Goal: Transaction & Acquisition: Download file/media

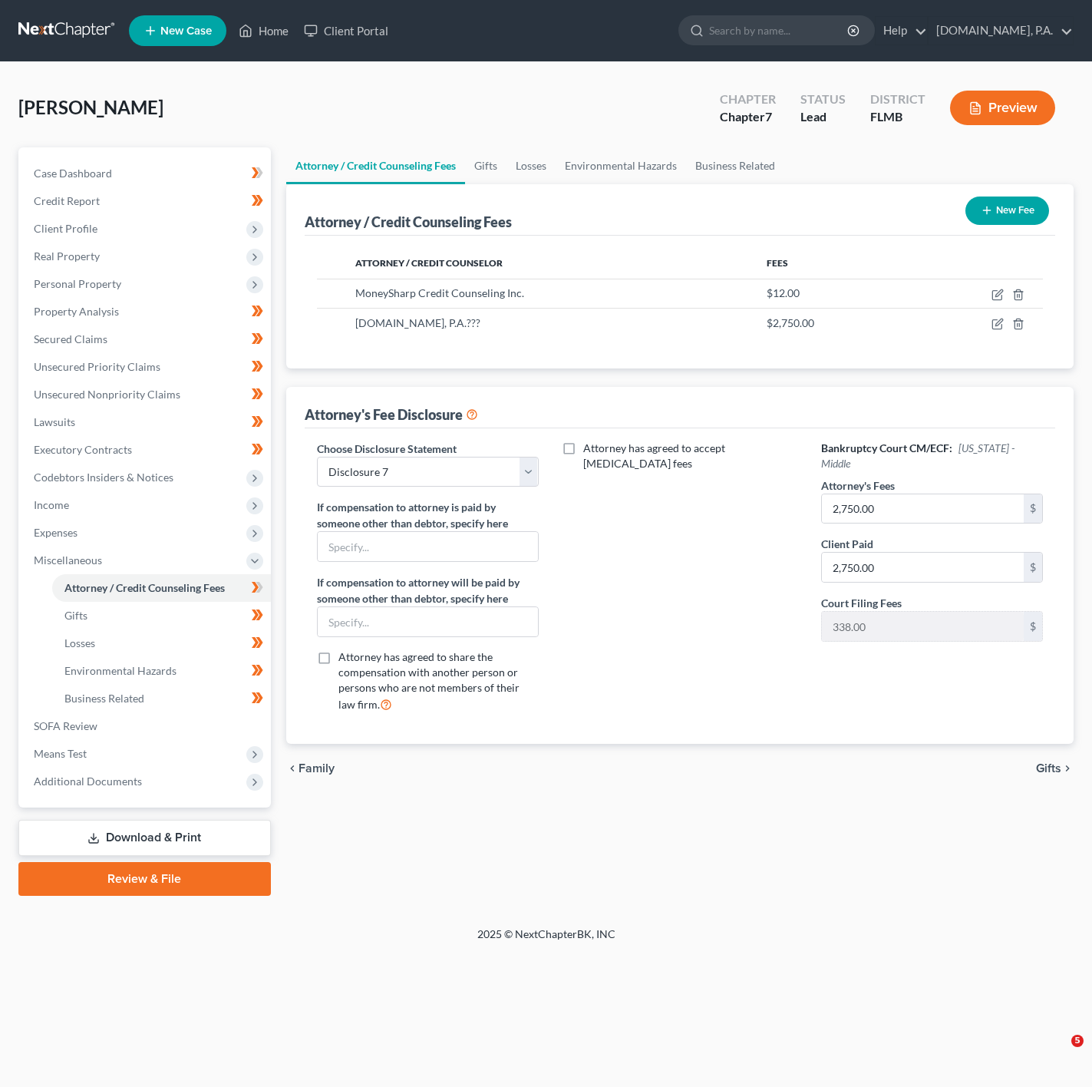
select select "4"
click at [768, 520] on div "Attorney has agreed to accept retainer fees" at bounding box center [680, 583] width 253 height 285
click at [224, 539] on span "Expenses" at bounding box center [145, 533] width 249 height 28
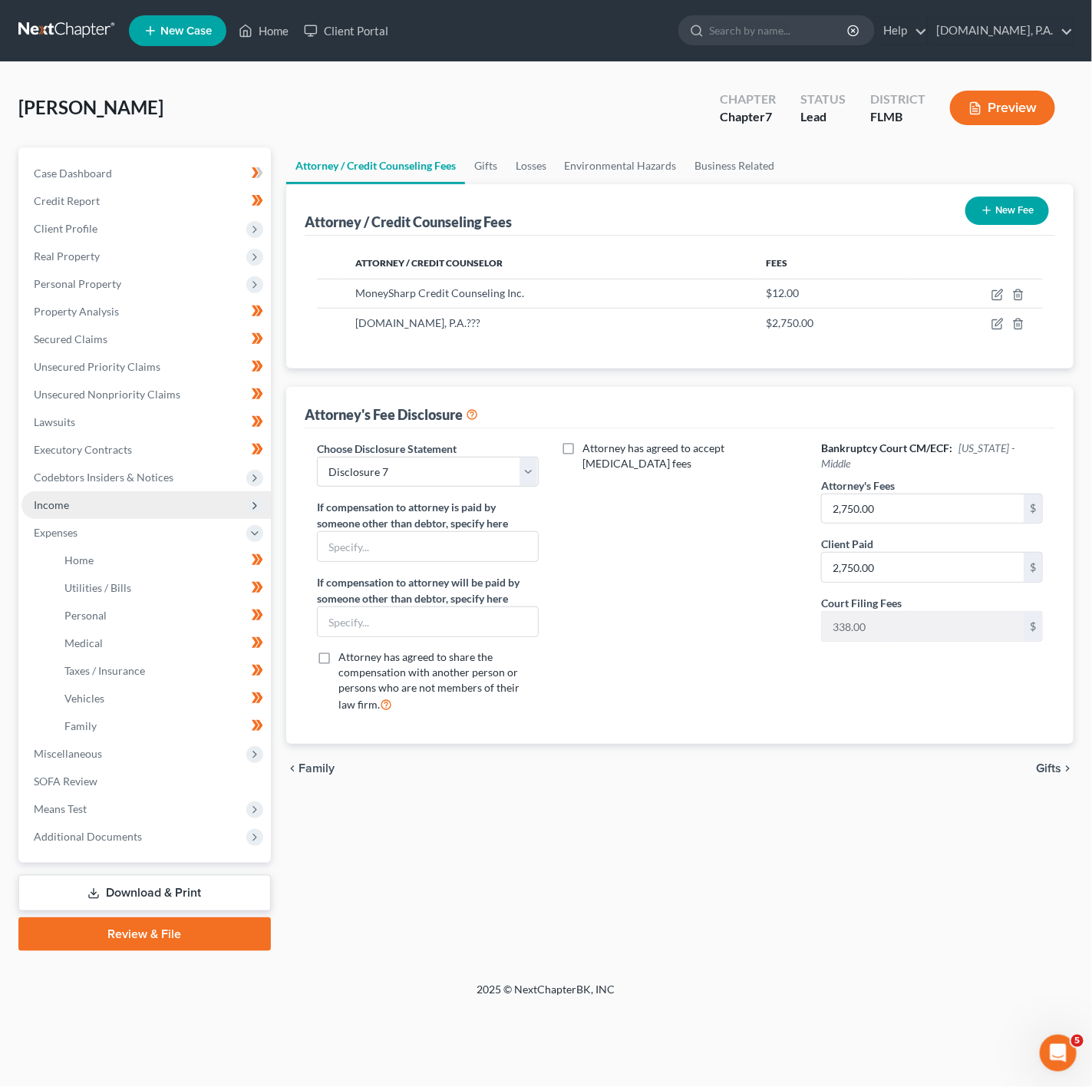
click at [228, 507] on span "Income" at bounding box center [145, 505] width 249 height 28
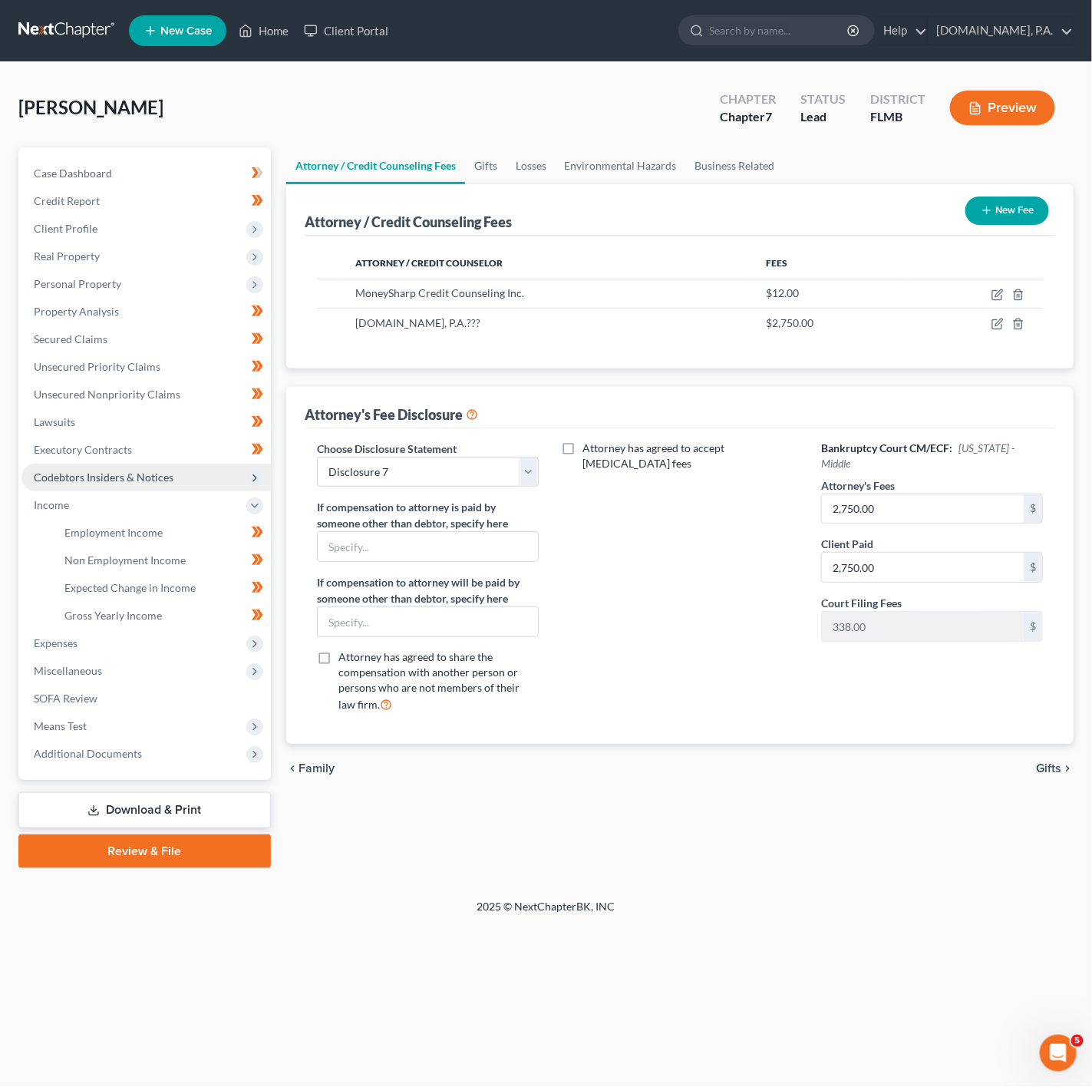
click at [240, 482] on span "Codebtors Insiders & Notices" at bounding box center [145, 478] width 249 height 28
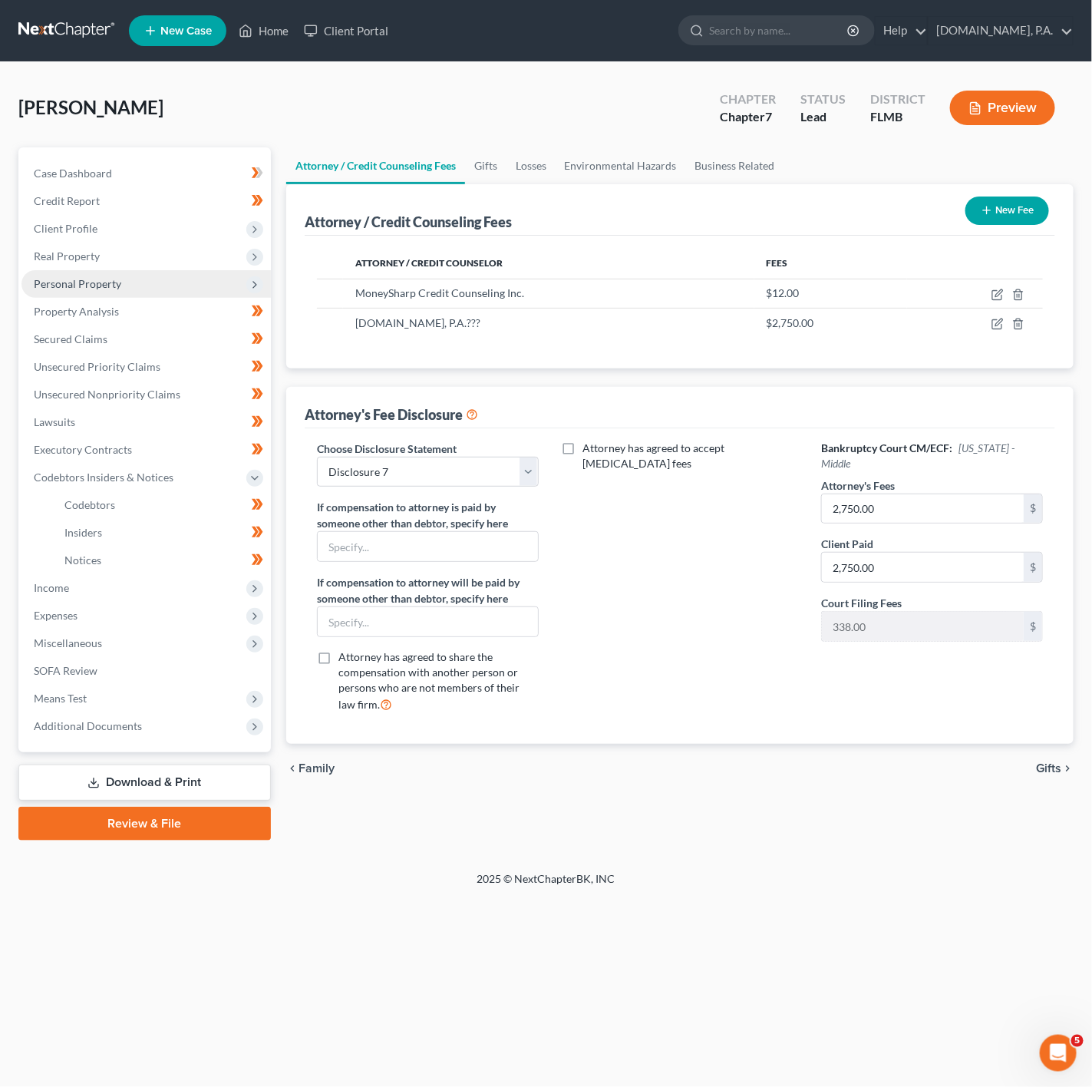
click at [230, 295] on span "Personal Property" at bounding box center [145, 284] width 249 height 28
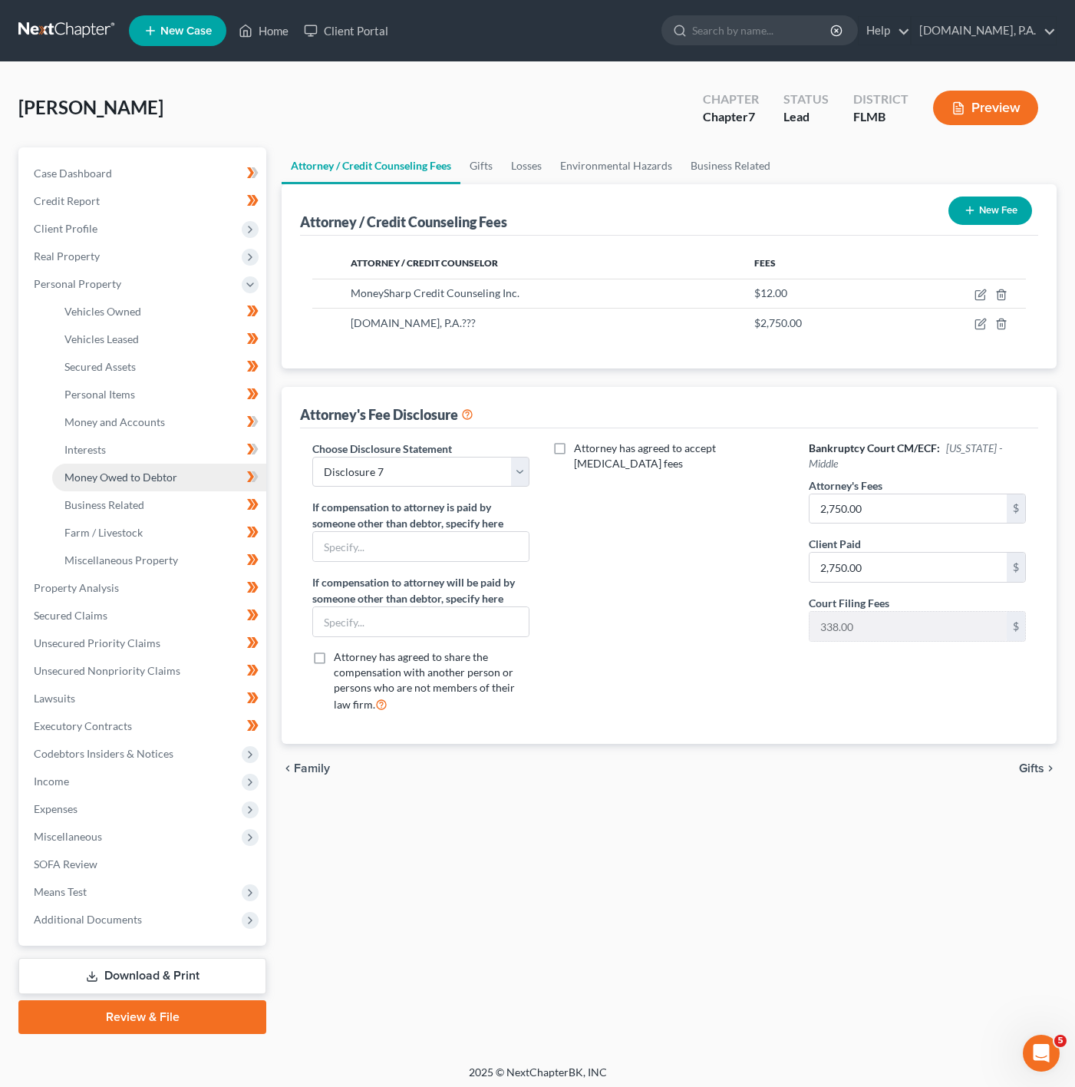
click at [201, 481] on link "Money Owed to Debtor" at bounding box center [159, 478] width 214 height 28
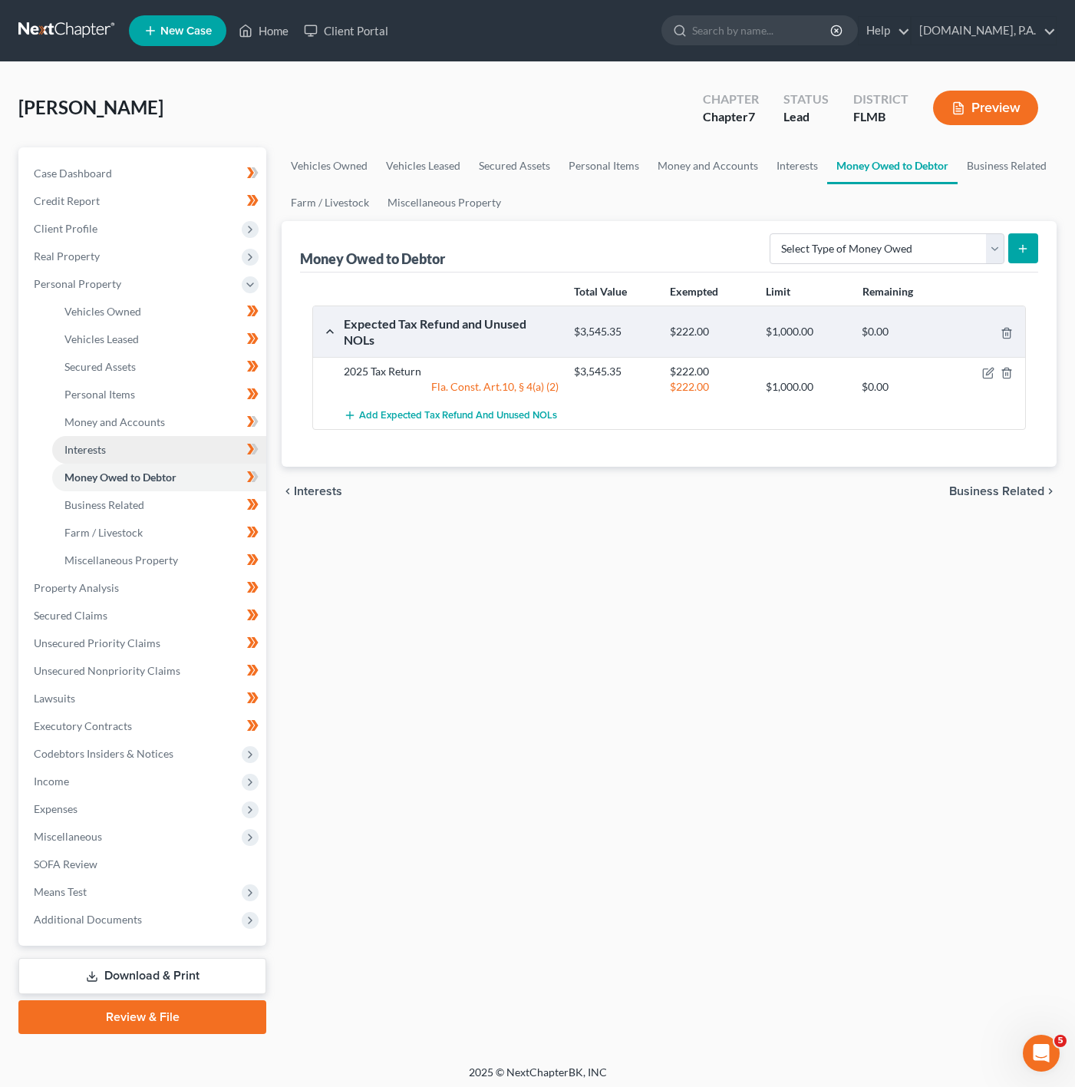
click at [207, 454] on link "Interests" at bounding box center [159, 450] width 214 height 28
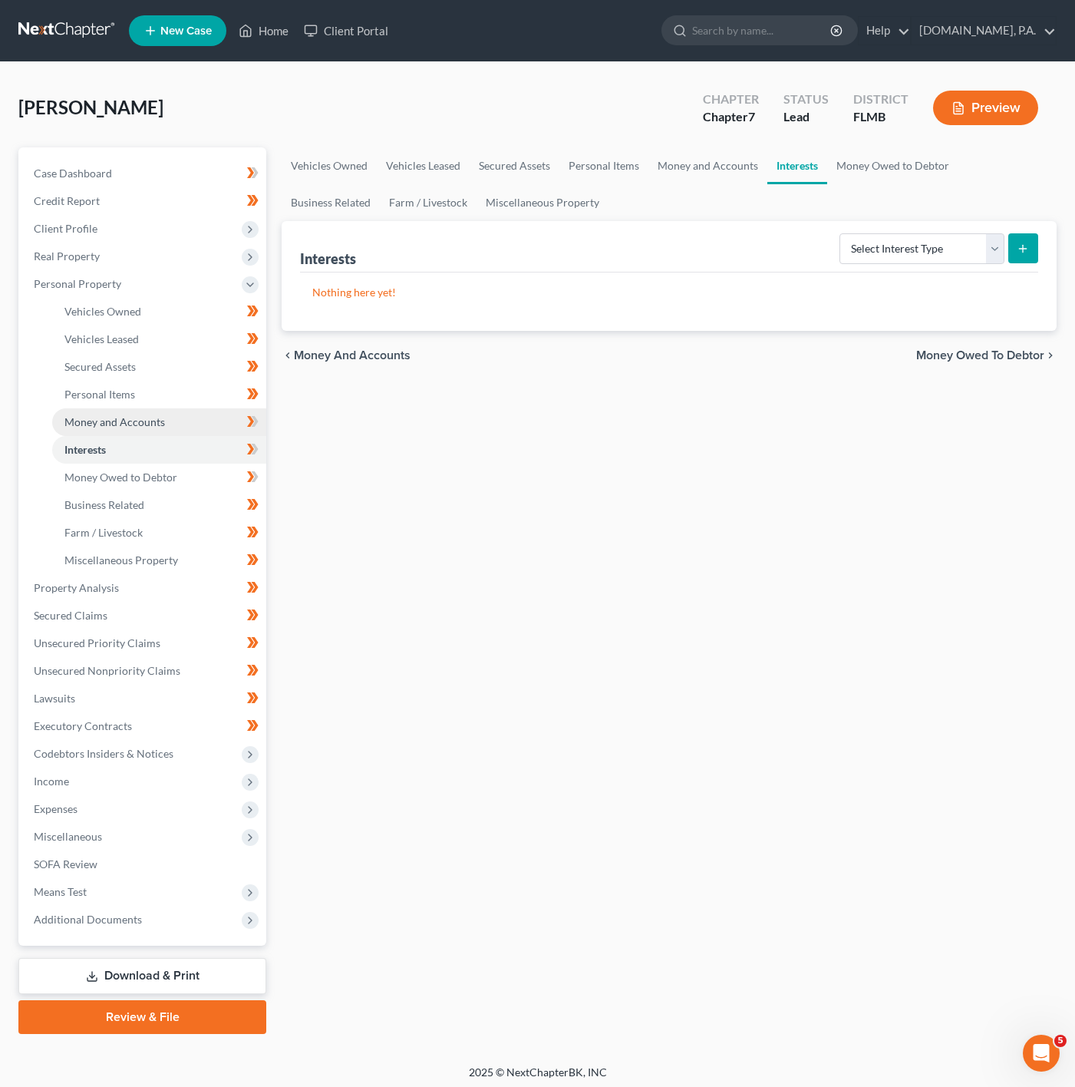
click at [222, 410] on link "Money and Accounts" at bounding box center [159, 422] width 214 height 28
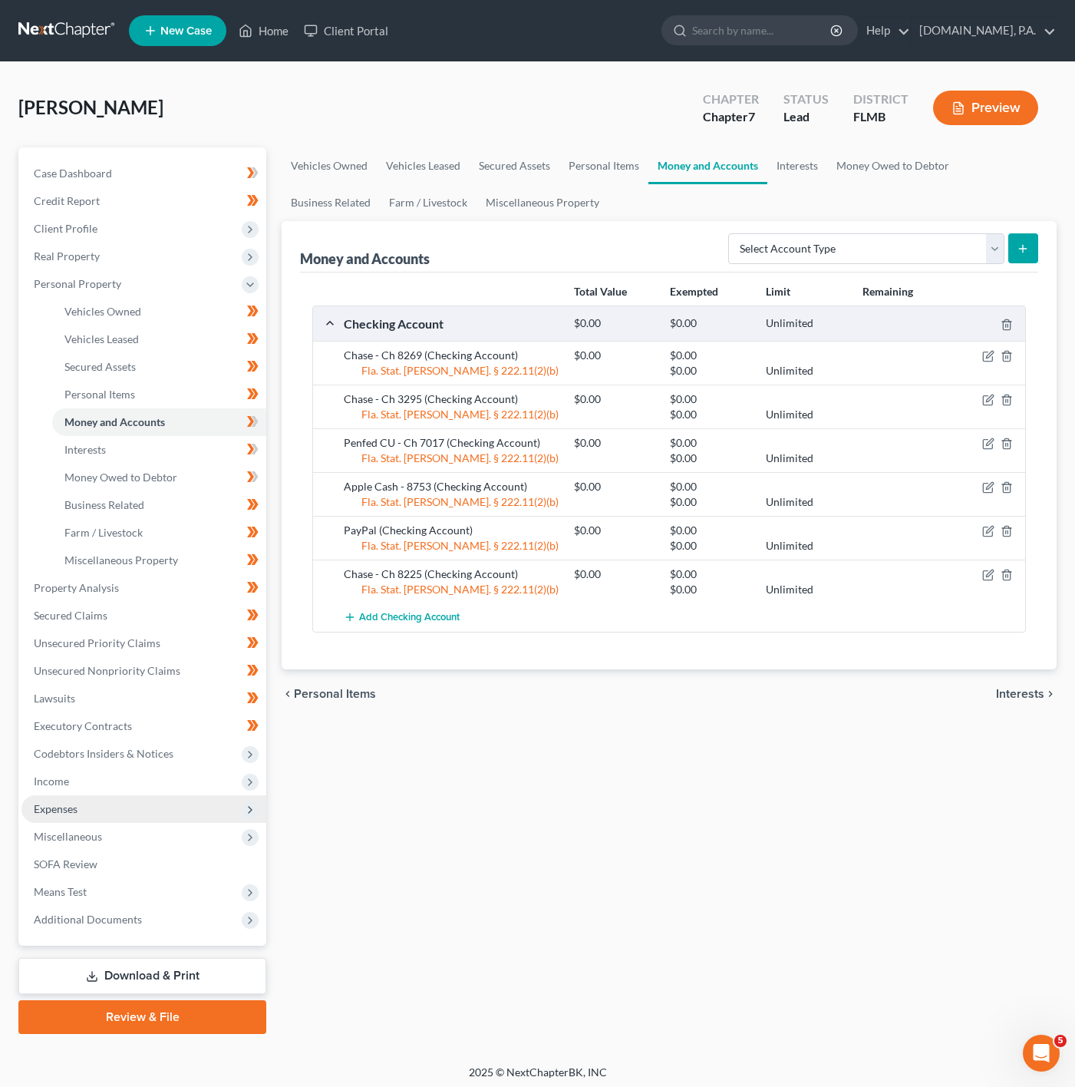
drag, startPoint x: 206, startPoint y: 792, endPoint x: 196, endPoint y: 816, distance: 25.8
click at [206, 792] on span "Income" at bounding box center [143, 782] width 245 height 28
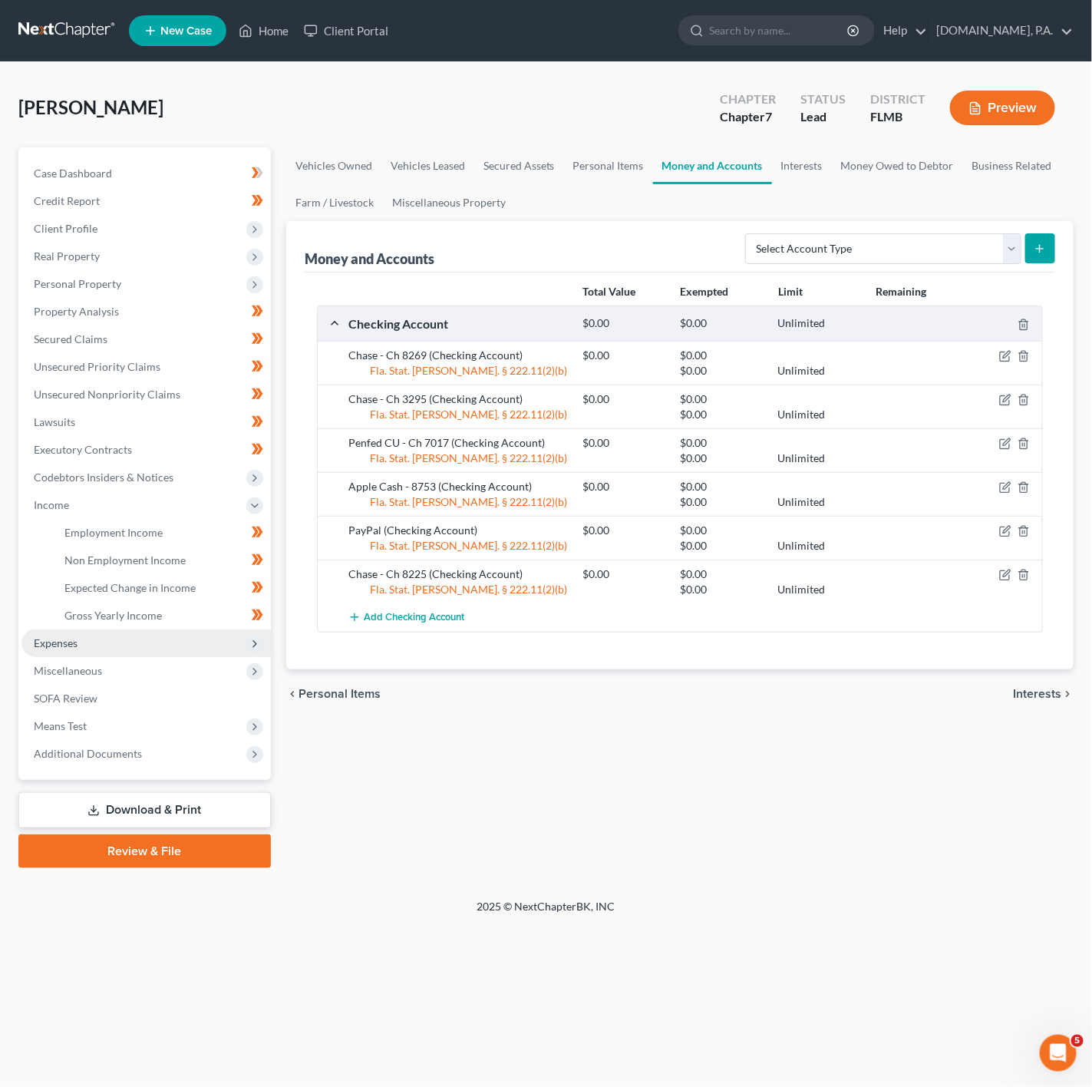
click at [190, 647] on span "Expenses" at bounding box center [145, 643] width 249 height 28
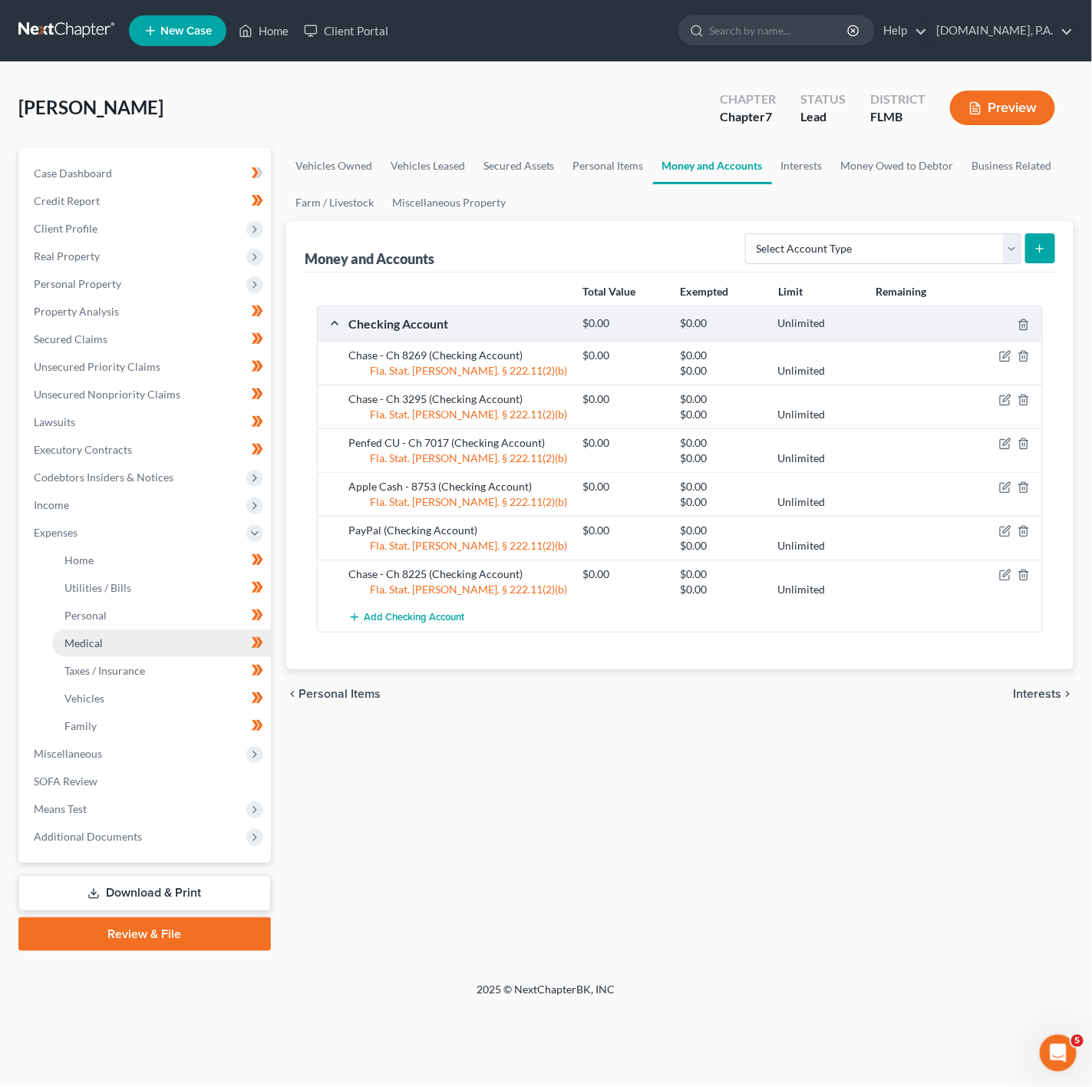
click at [189, 633] on link "Medical" at bounding box center [161, 643] width 219 height 28
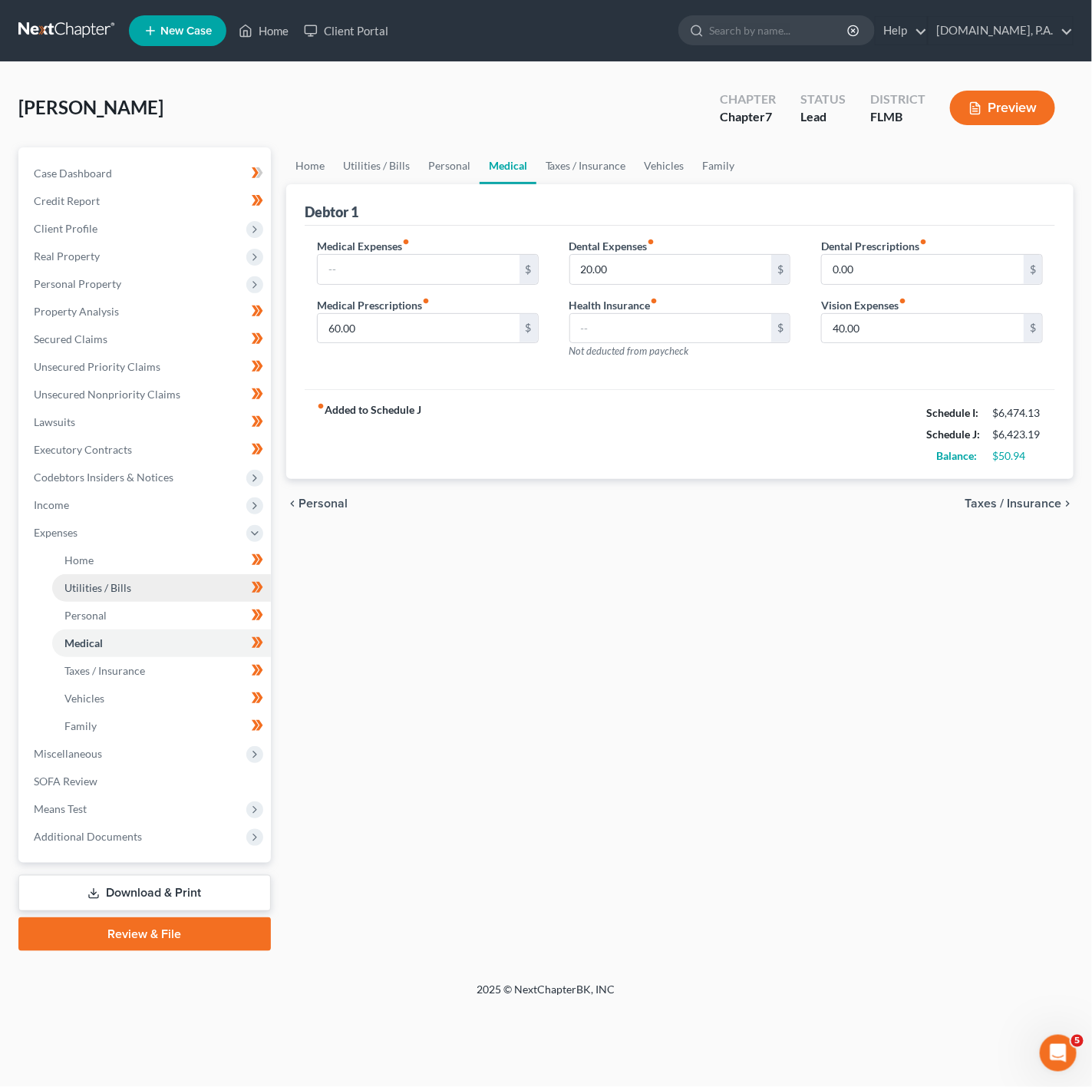
click at [178, 590] on link "Utilities / Bills" at bounding box center [161, 588] width 219 height 28
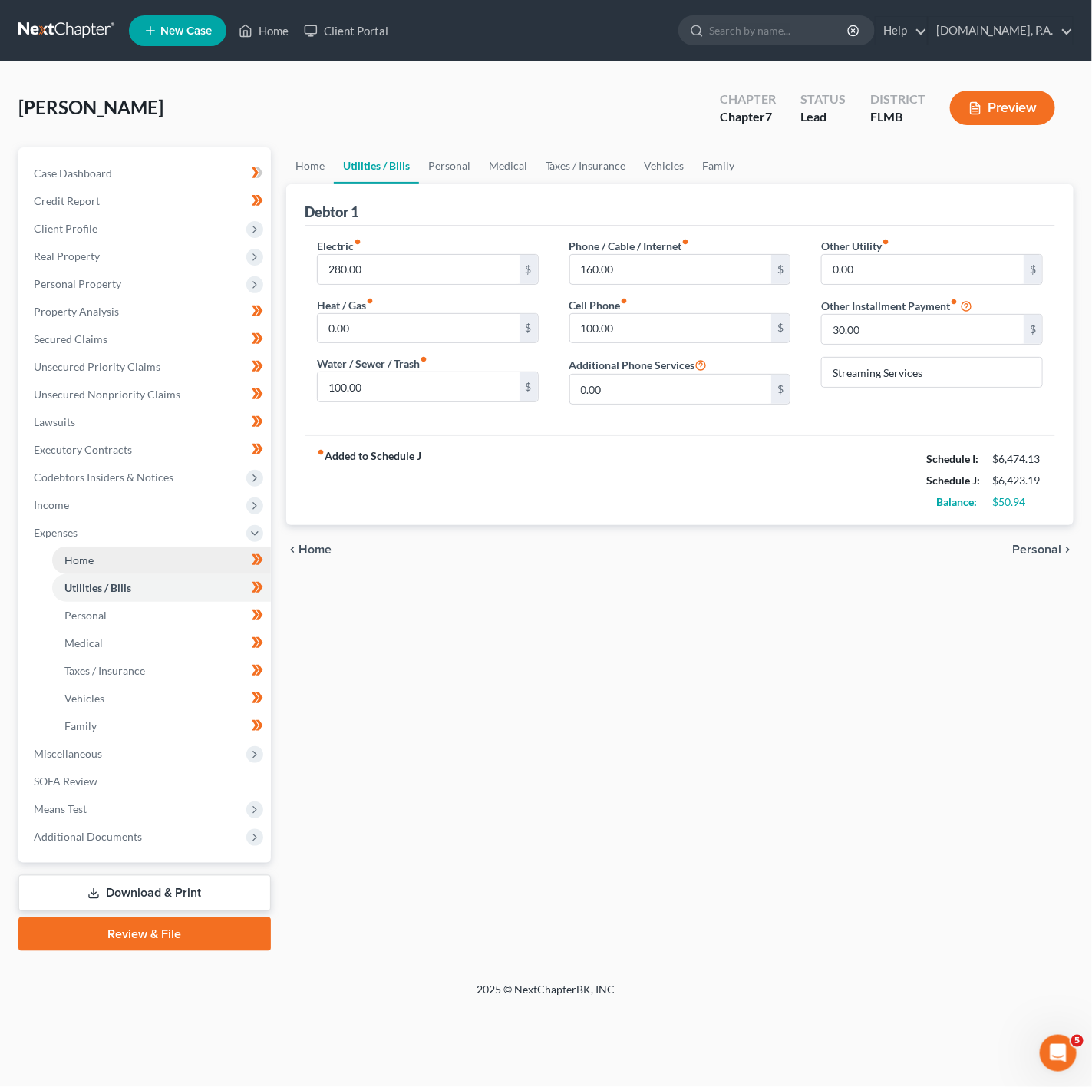
click at [219, 567] on link "Home" at bounding box center [161, 561] width 219 height 28
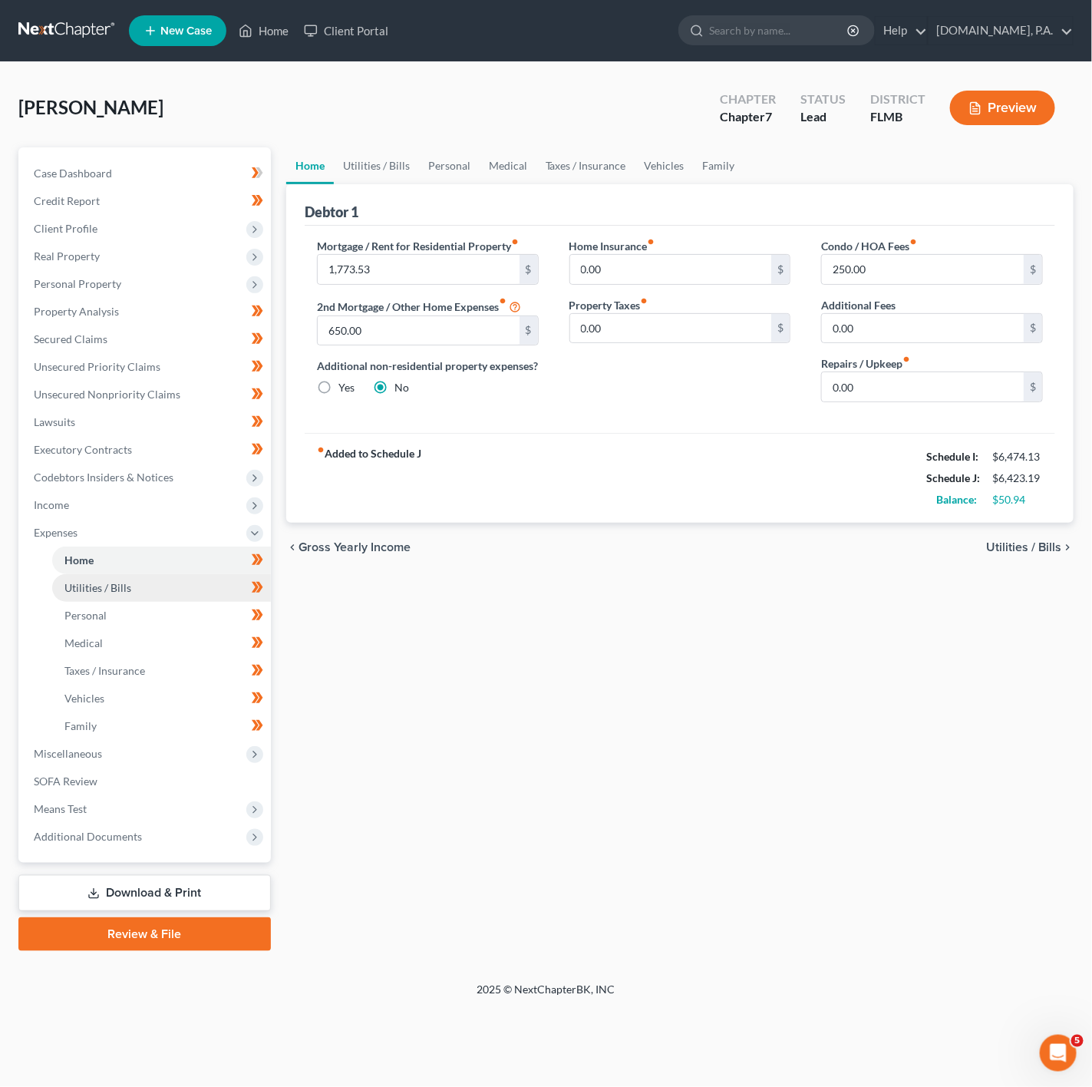
click at [215, 586] on link "Utilities / Bills" at bounding box center [161, 588] width 219 height 28
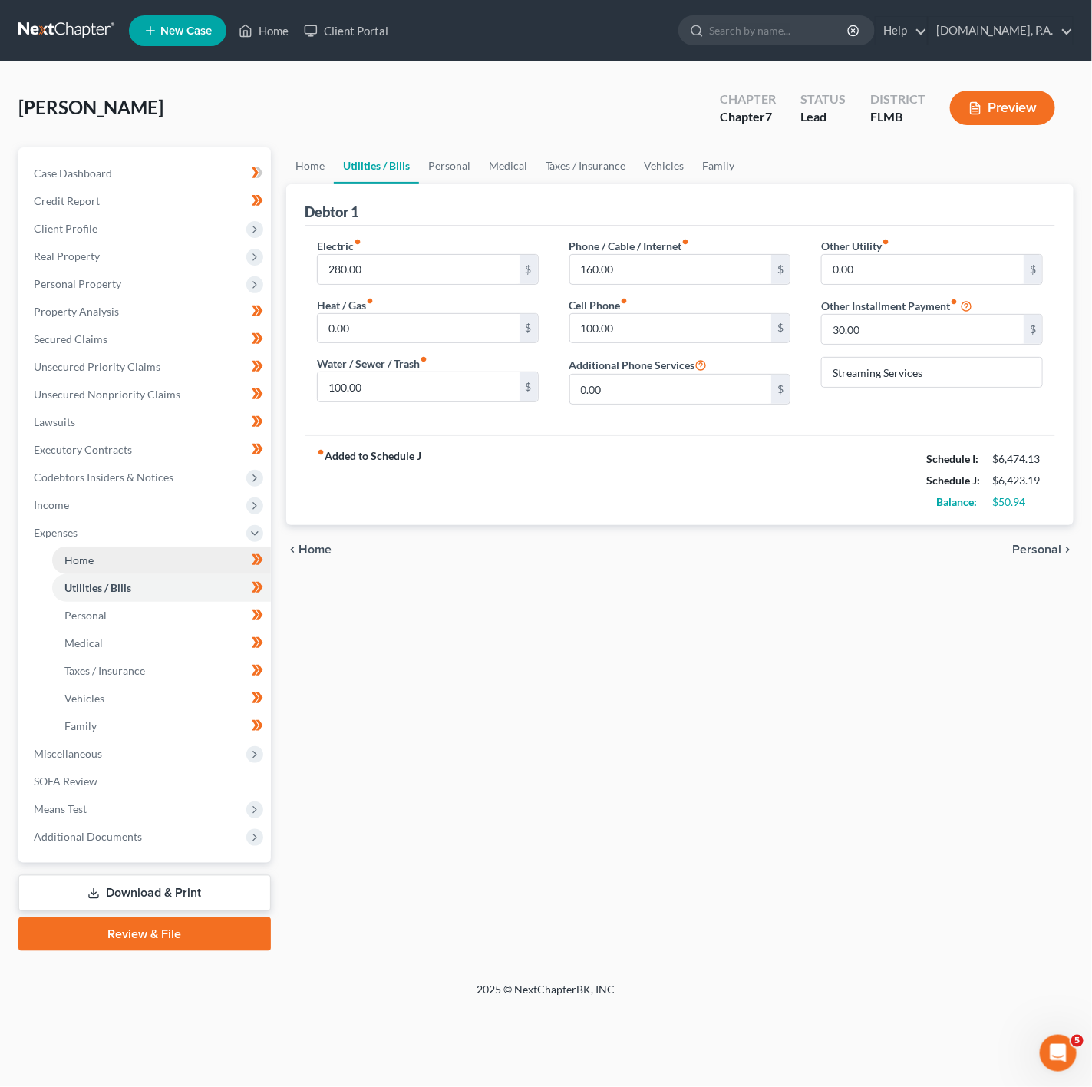
click at [157, 571] on link "Home" at bounding box center [161, 561] width 219 height 28
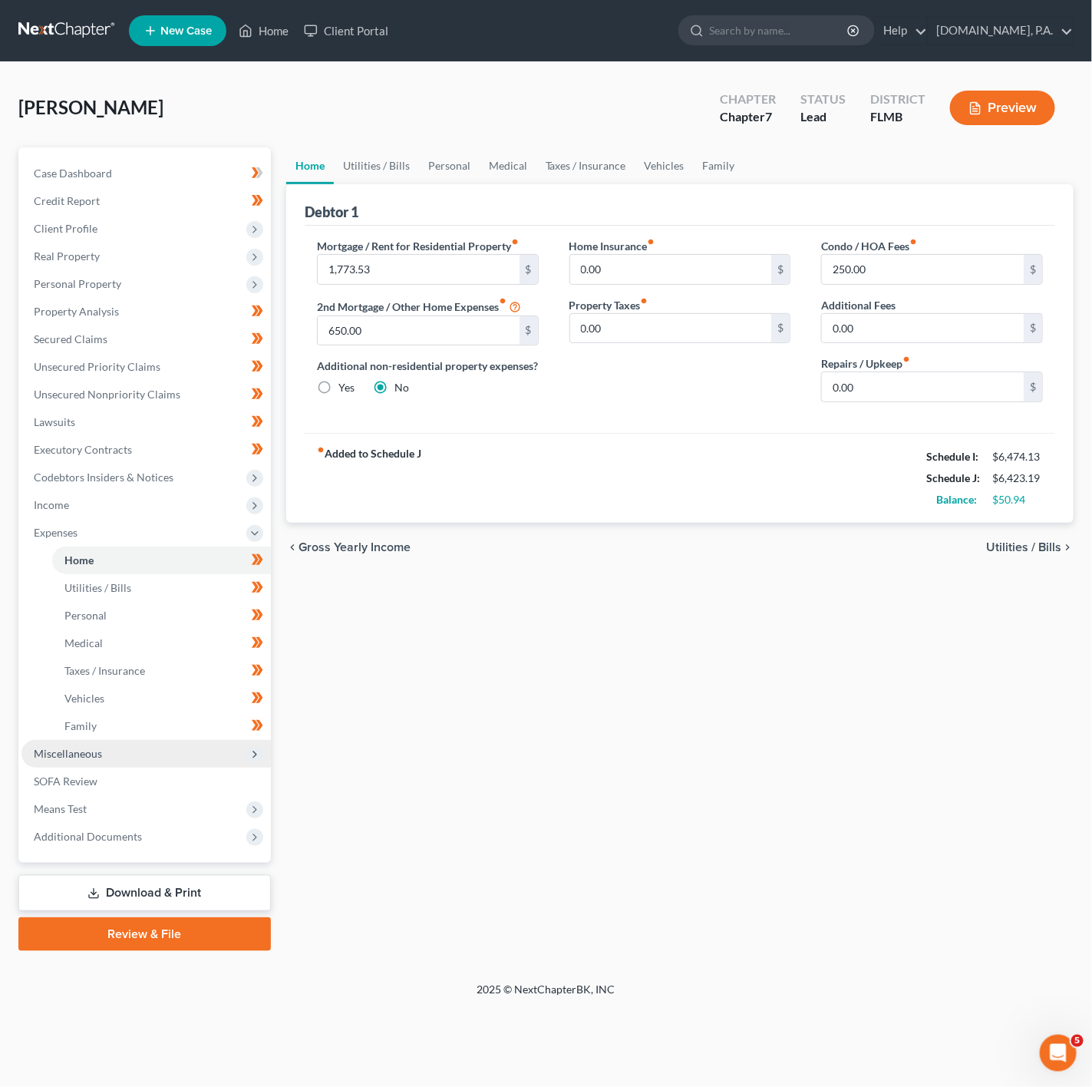
click at [226, 754] on span "Miscellaneous" at bounding box center [145, 754] width 249 height 28
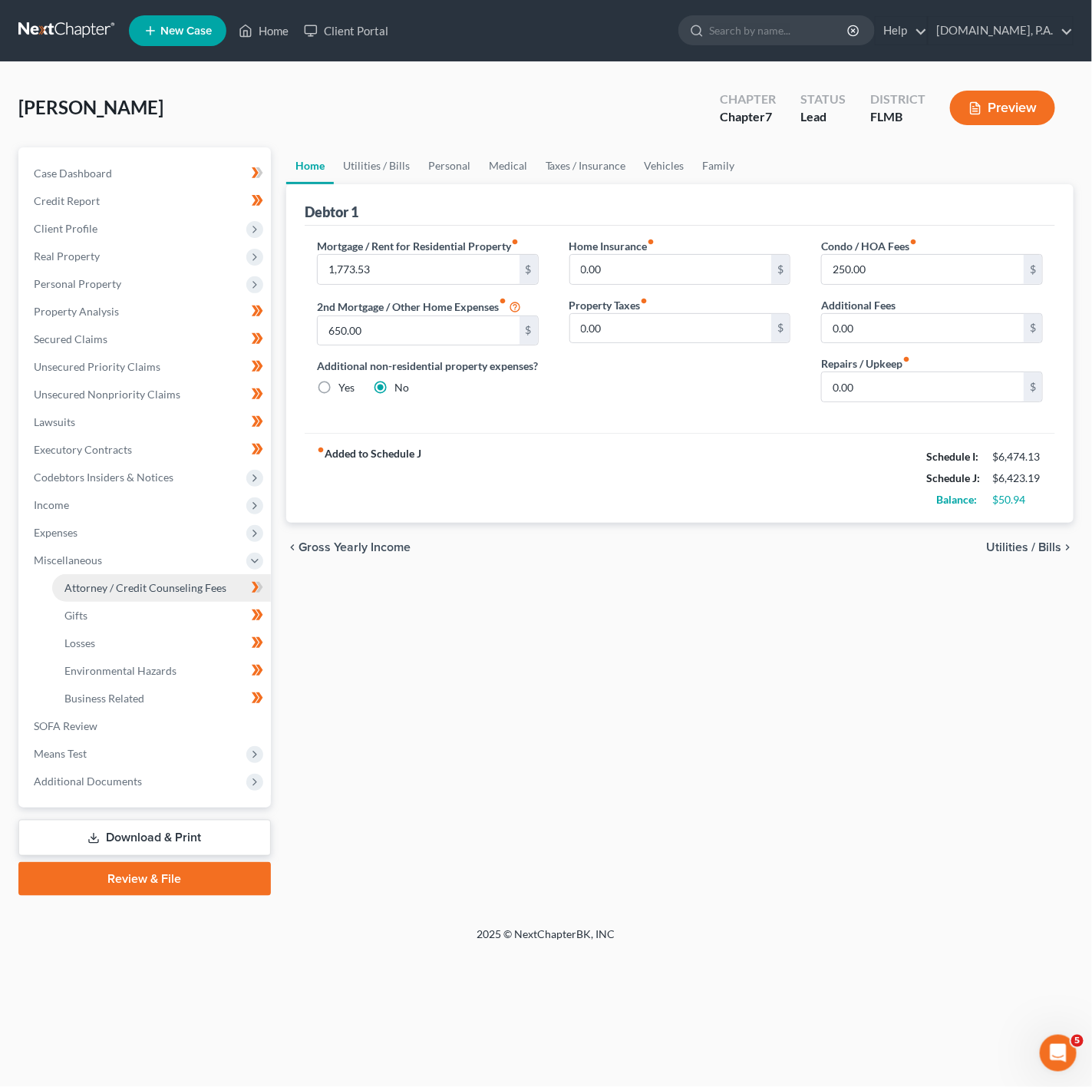
click at [199, 583] on span "Attorney / Credit Counseling Fees" at bounding box center [145, 587] width 162 height 13
select select "4"
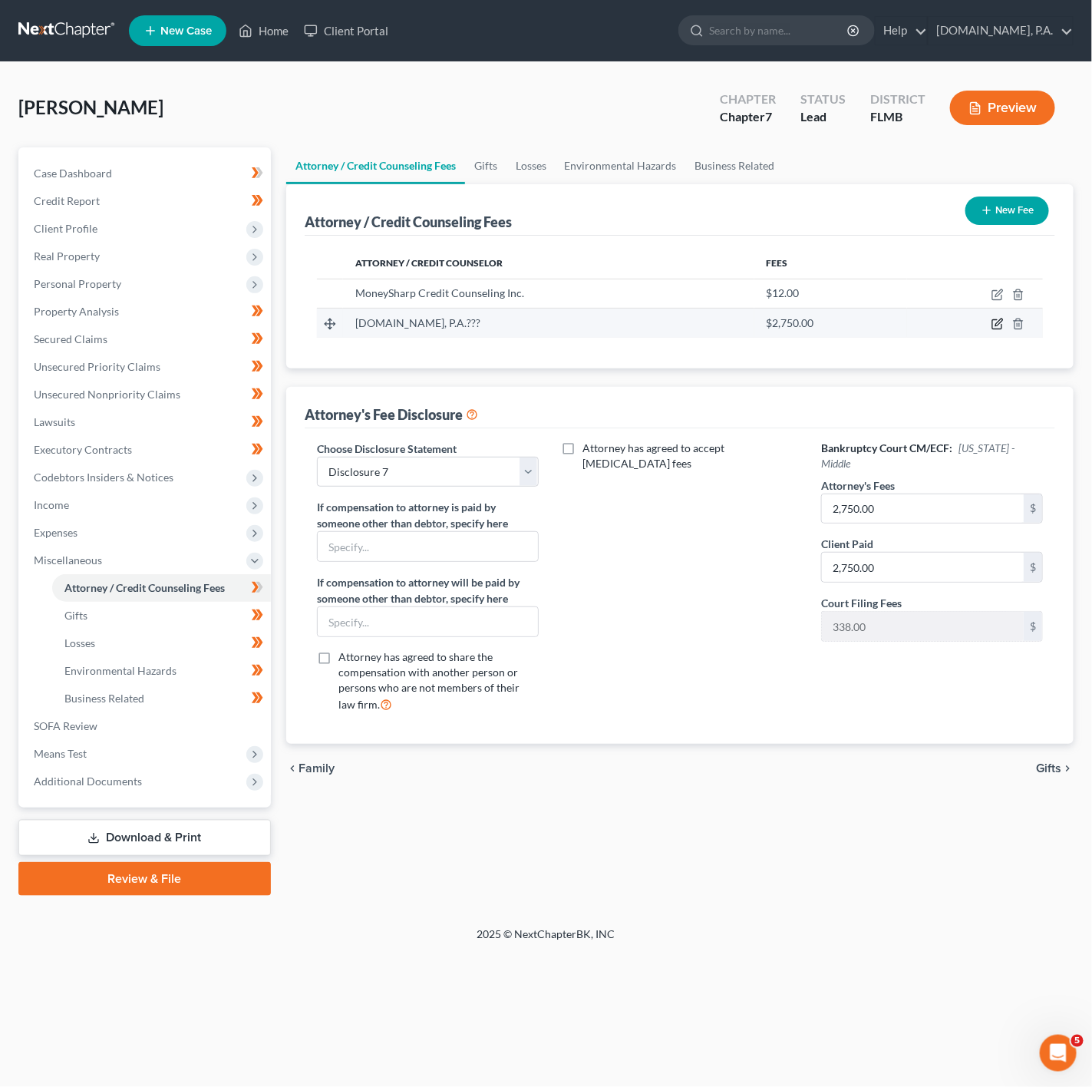
click at [999, 325] on icon "button" at bounding box center [999, 322] width 7 height 7
select select "9"
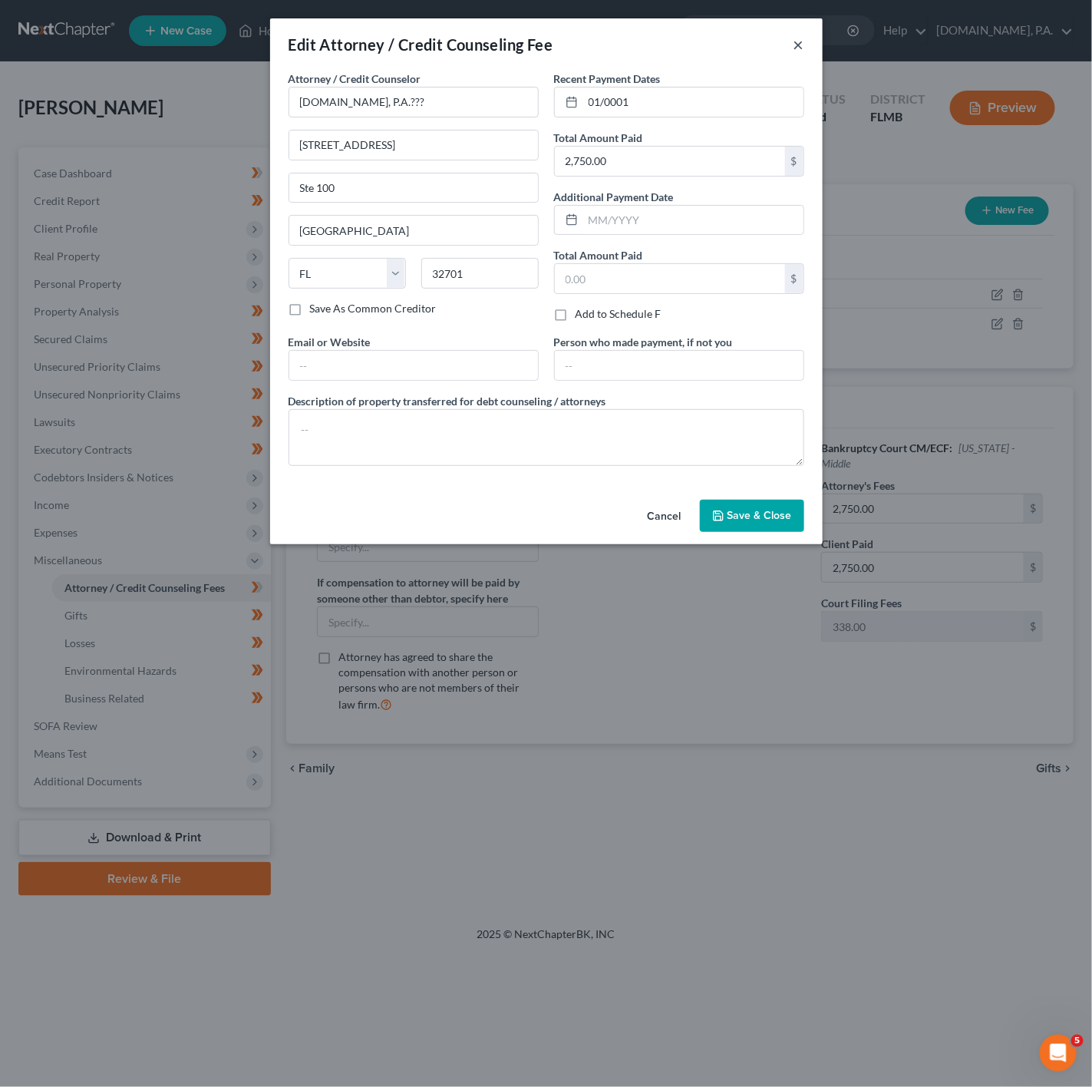
click at [795, 42] on button "×" at bounding box center [799, 44] width 11 height 18
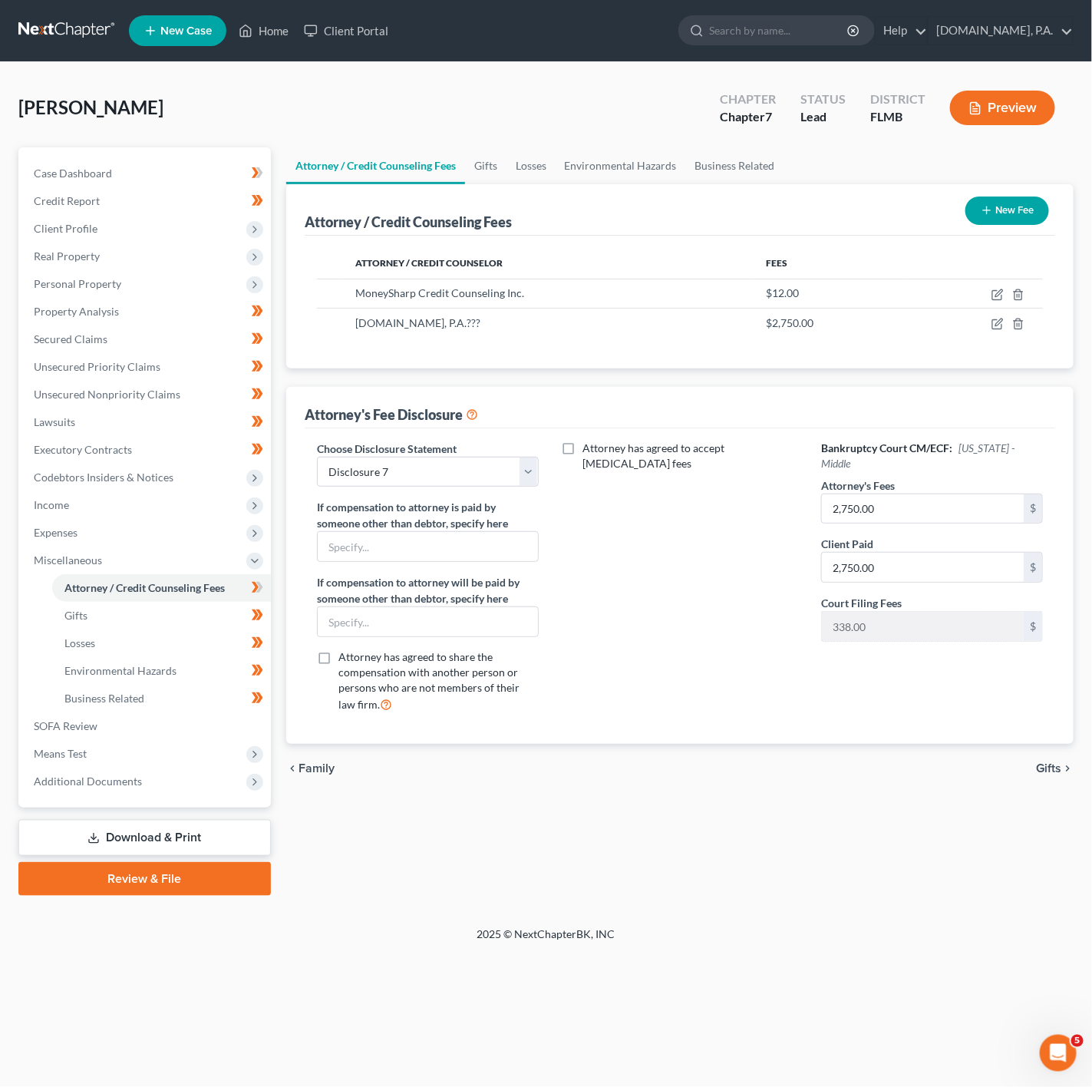
click at [212, 832] on link "Download & Print" at bounding box center [144, 838] width 253 height 36
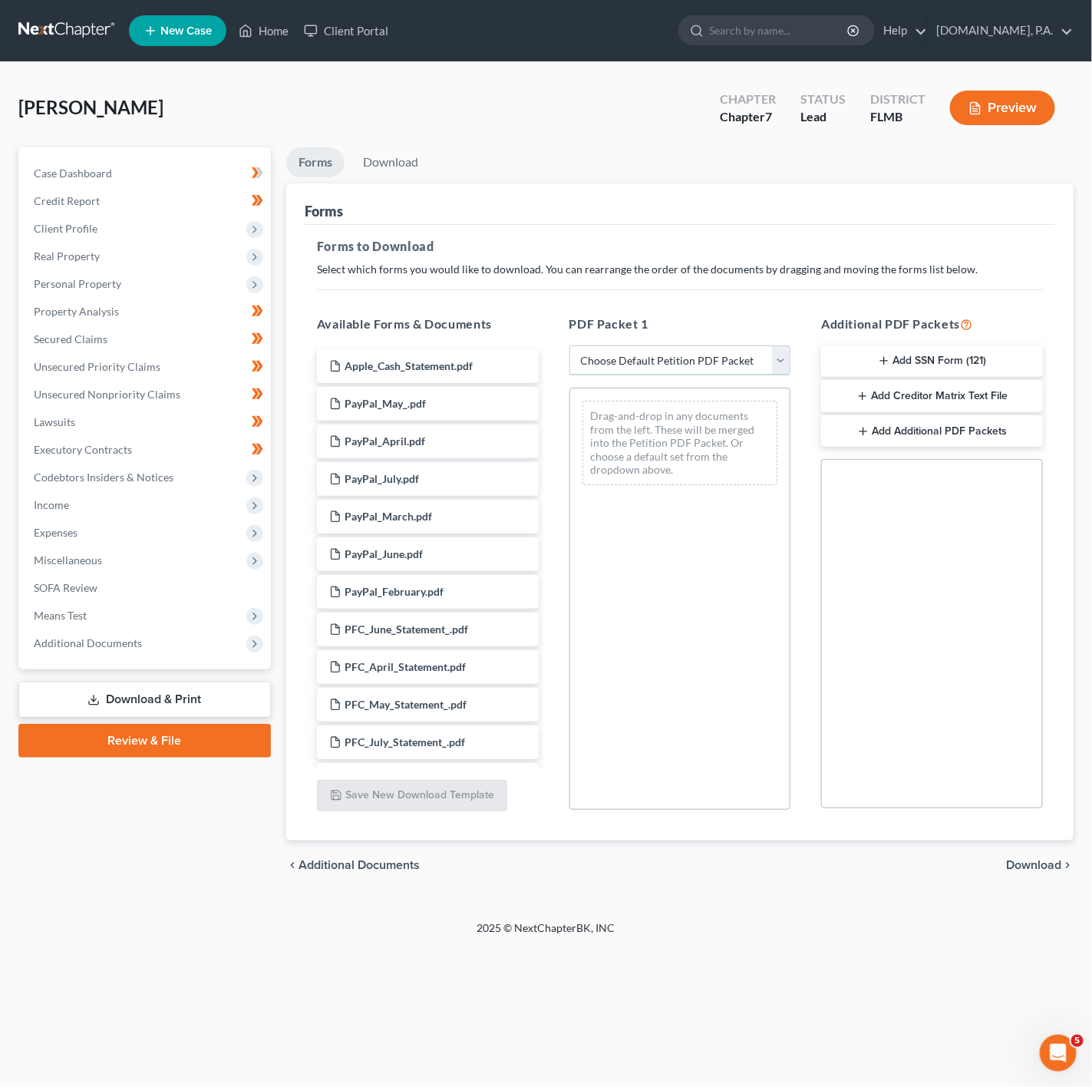
click at [643, 372] on select "Choose Default Petition PDF Packet Complete Bankruptcy Petition (all forms and …" at bounding box center [681, 360] width 222 height 31
select select "0"
click at [570, 345] on select "Choose Default Petition PDF Packet Complete Bankruptcy Petition (all forms and …" at bounding box center [681, 360] width 222 height 31
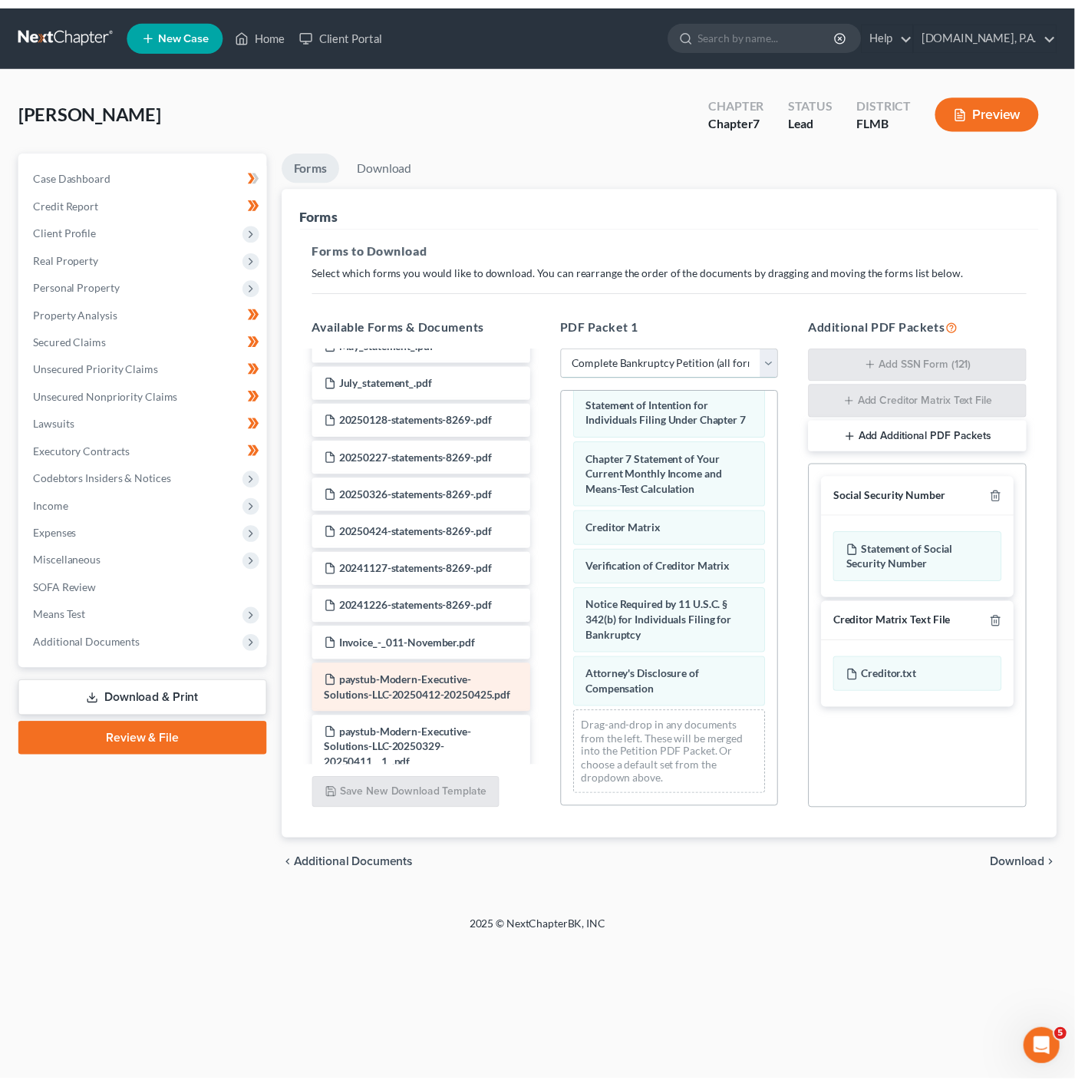
scroll to position [1789, 0]
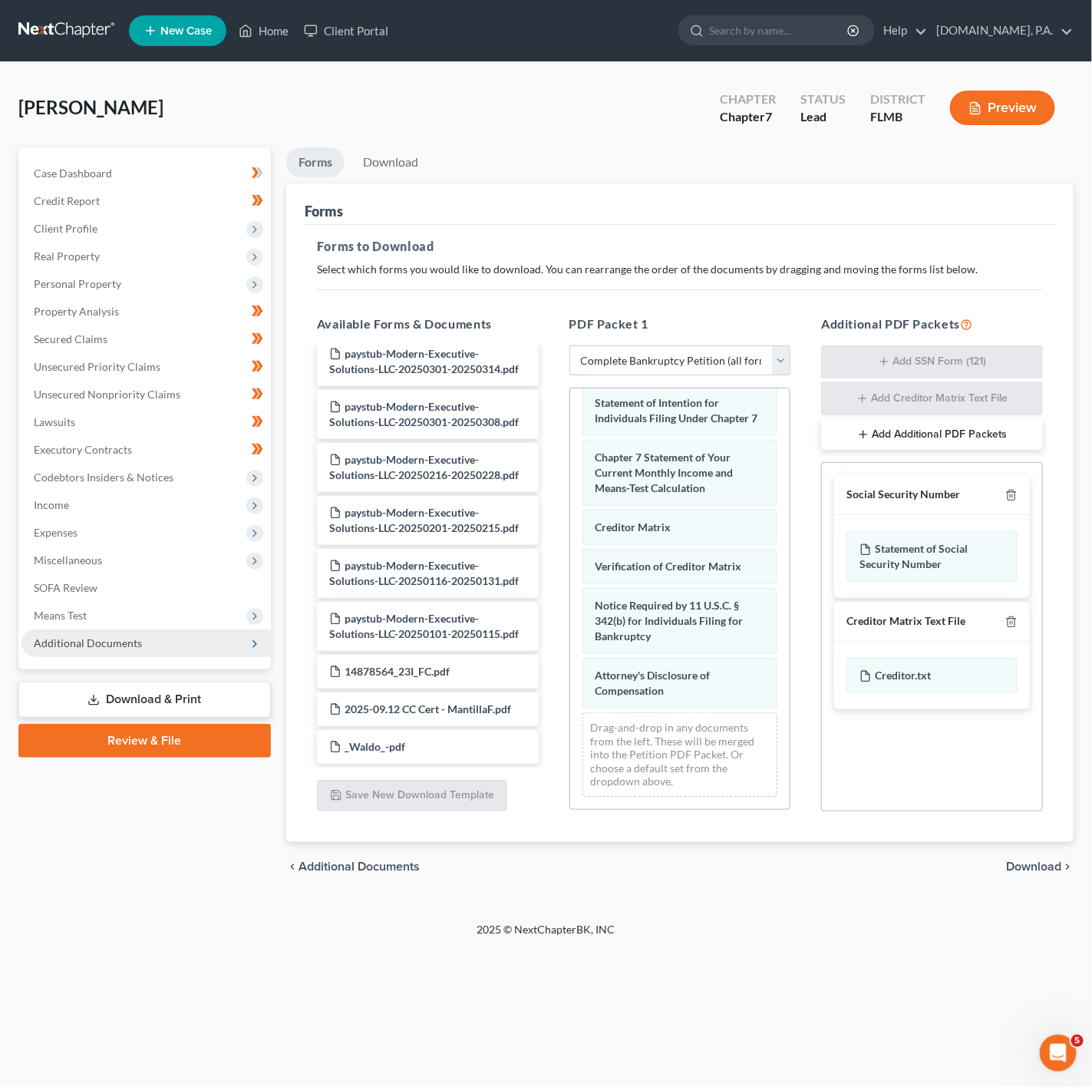
click at [184, 650] on span "Additional Documents" at bounding box center [145, 643] width 249 height 28
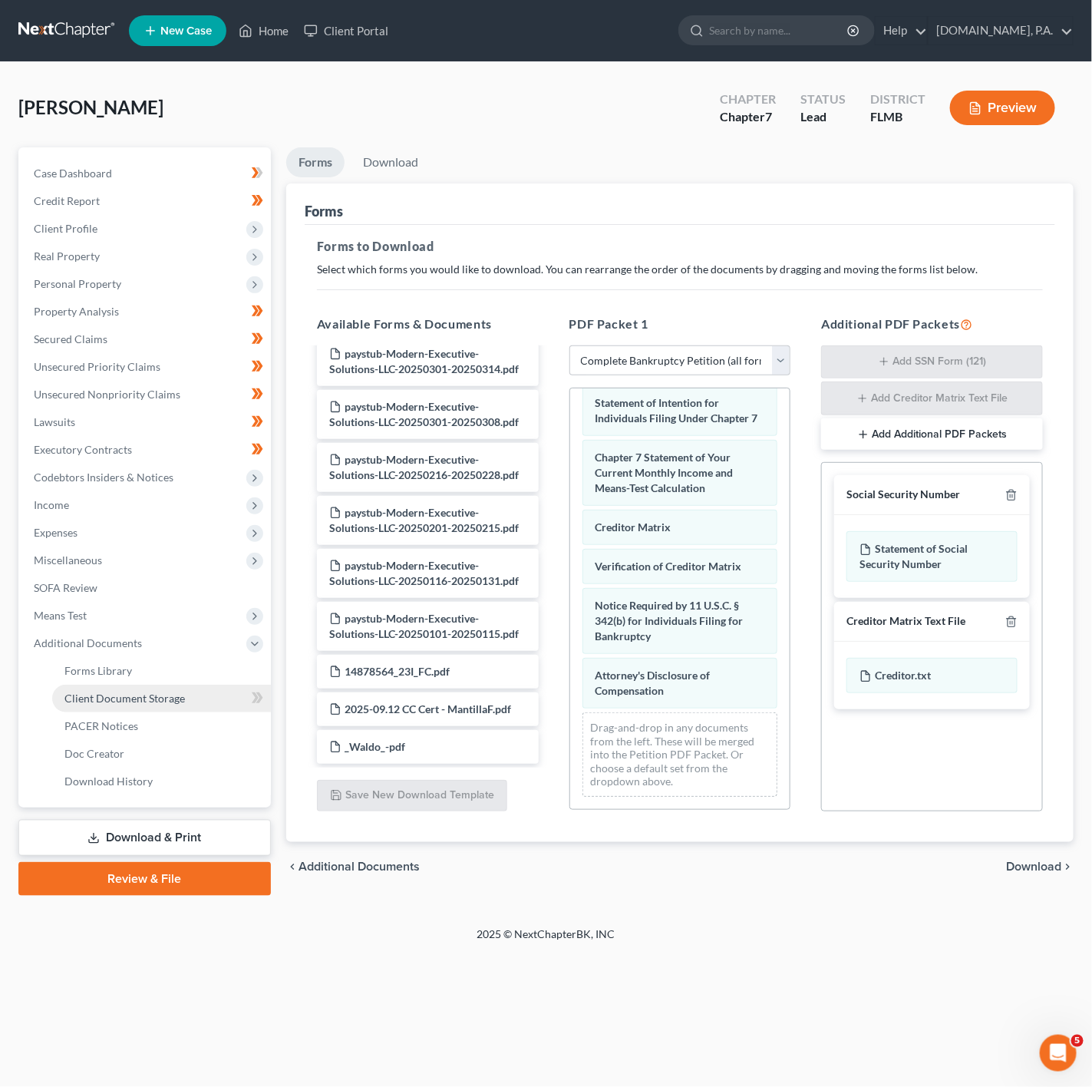
click at [182, 705] on link "Client Document Storage" at bounding box center [161, 699] width 219 height 28
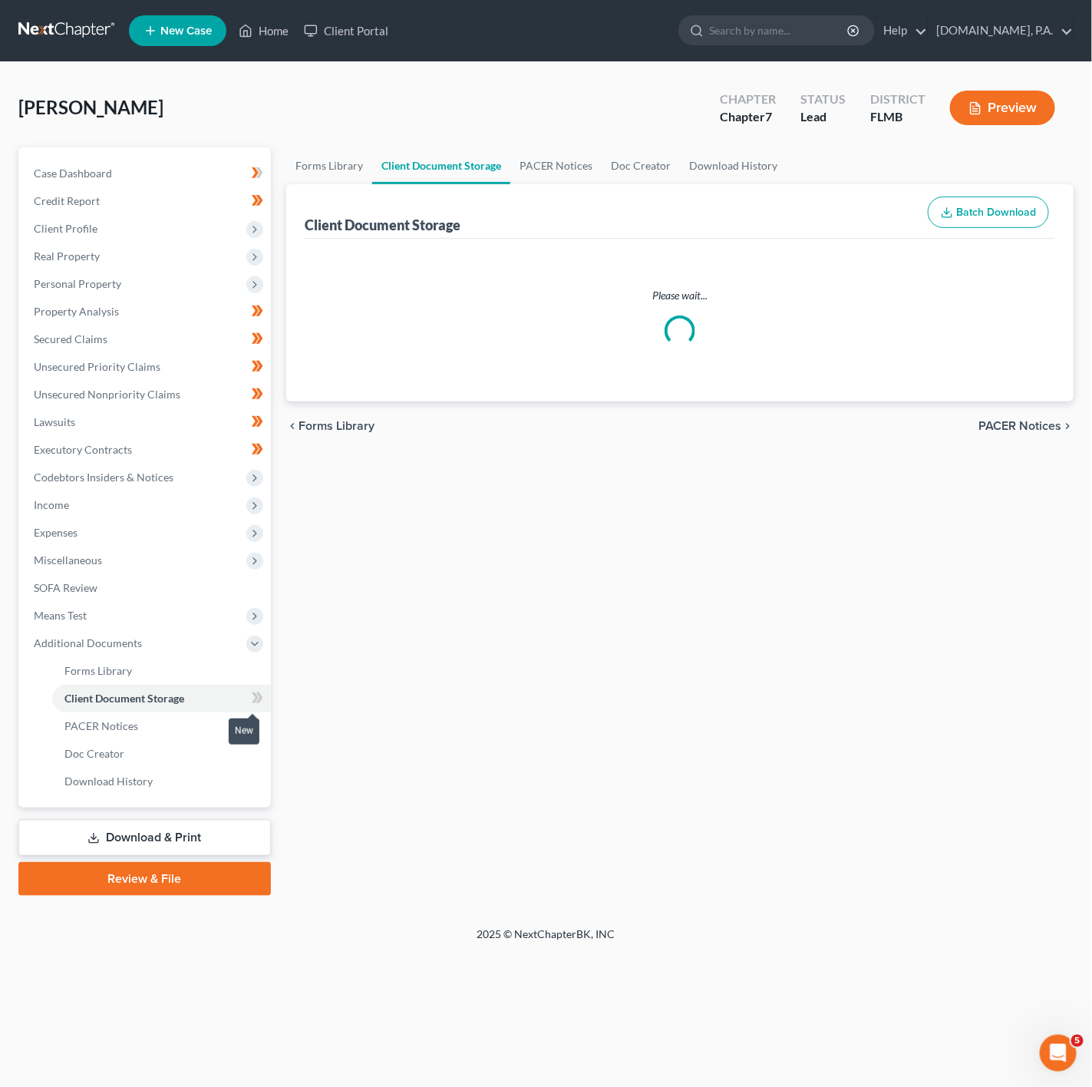
click at [252, 692] on icon at bounding box center [255, 697] width 7 height 11
select select "9"
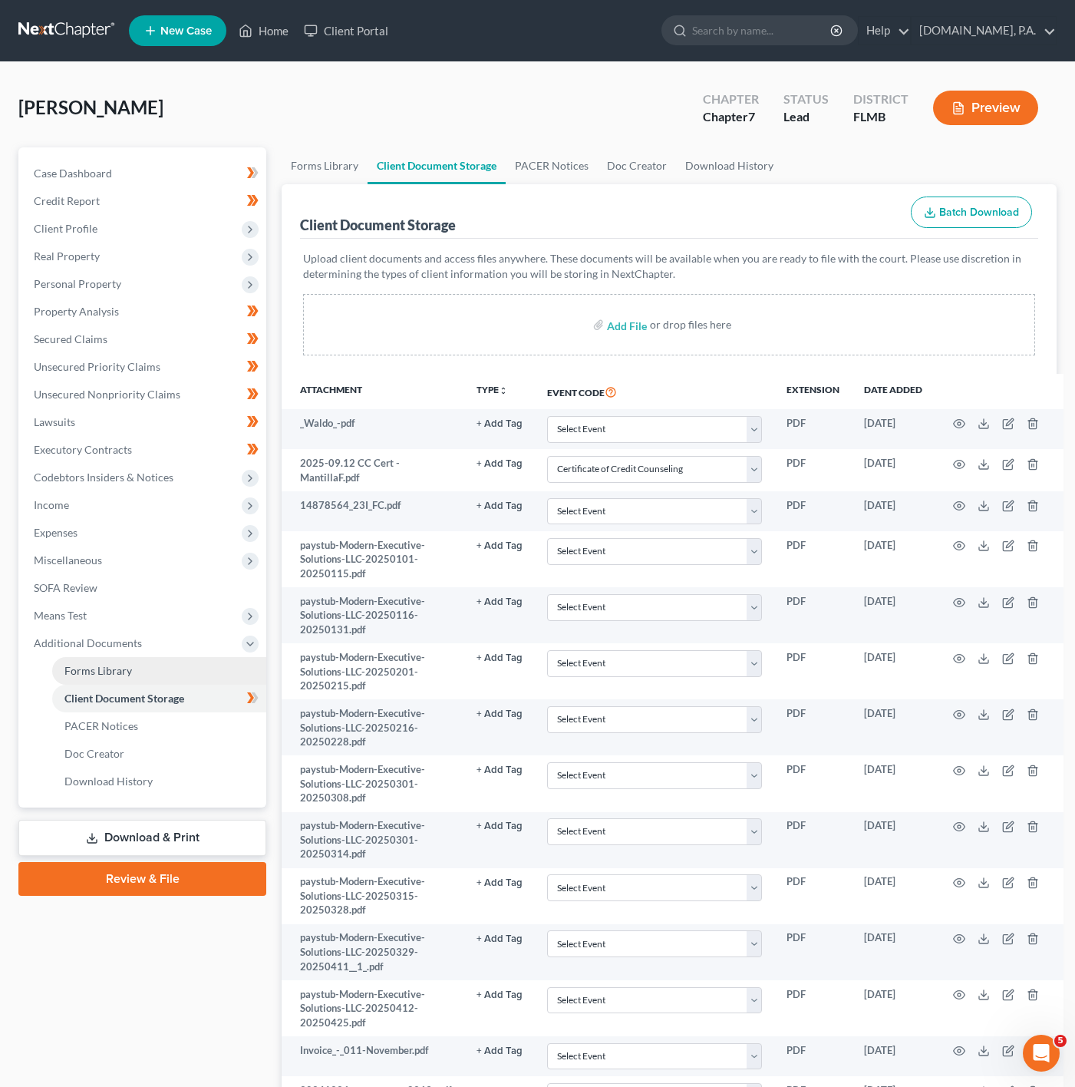
click at [187, 675] on link "Forms Library" at bounding box center [159, 671] width 214 height 28
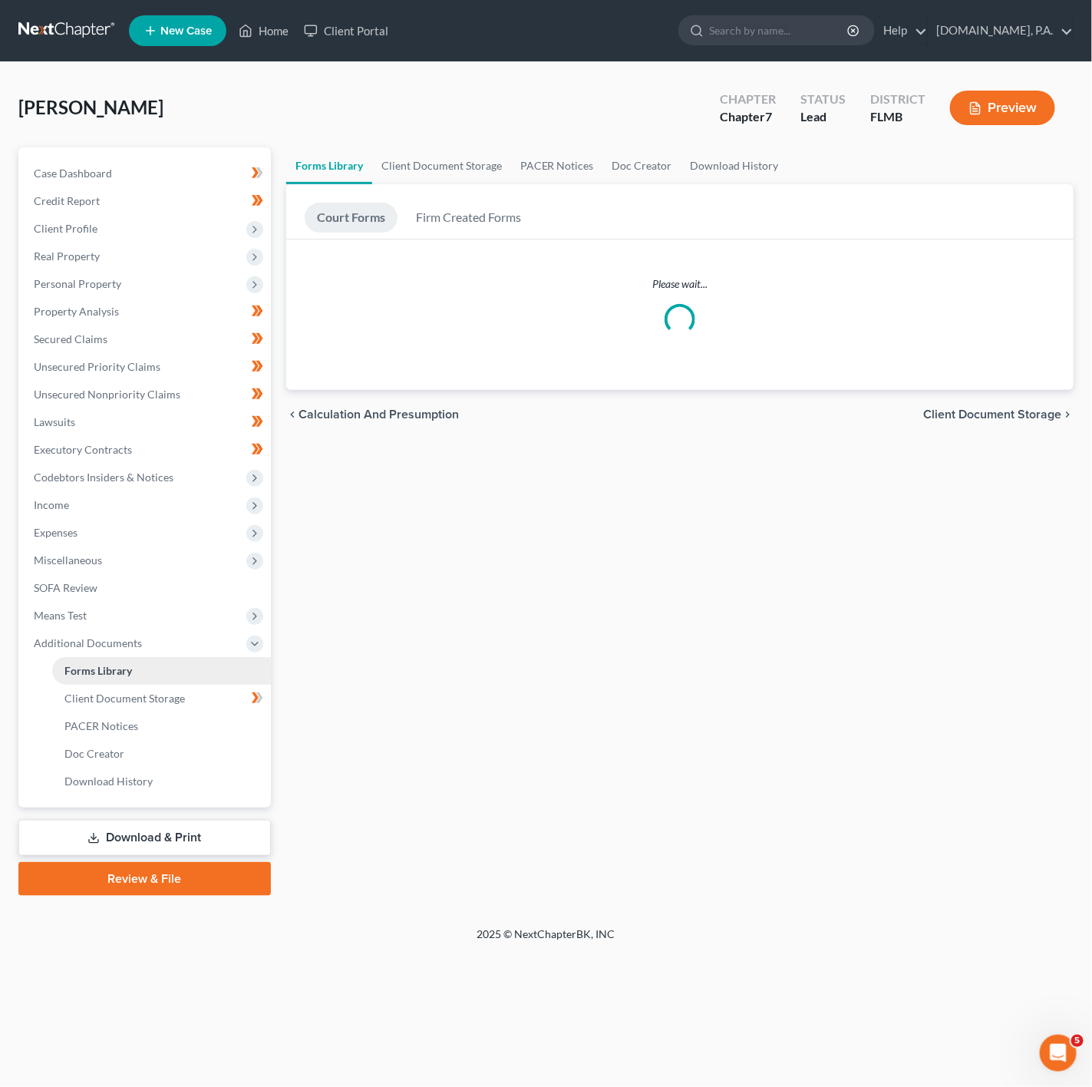
click at [144, 668] on link "Forms Library" at bounding box center [161, 671] width 219 height 28
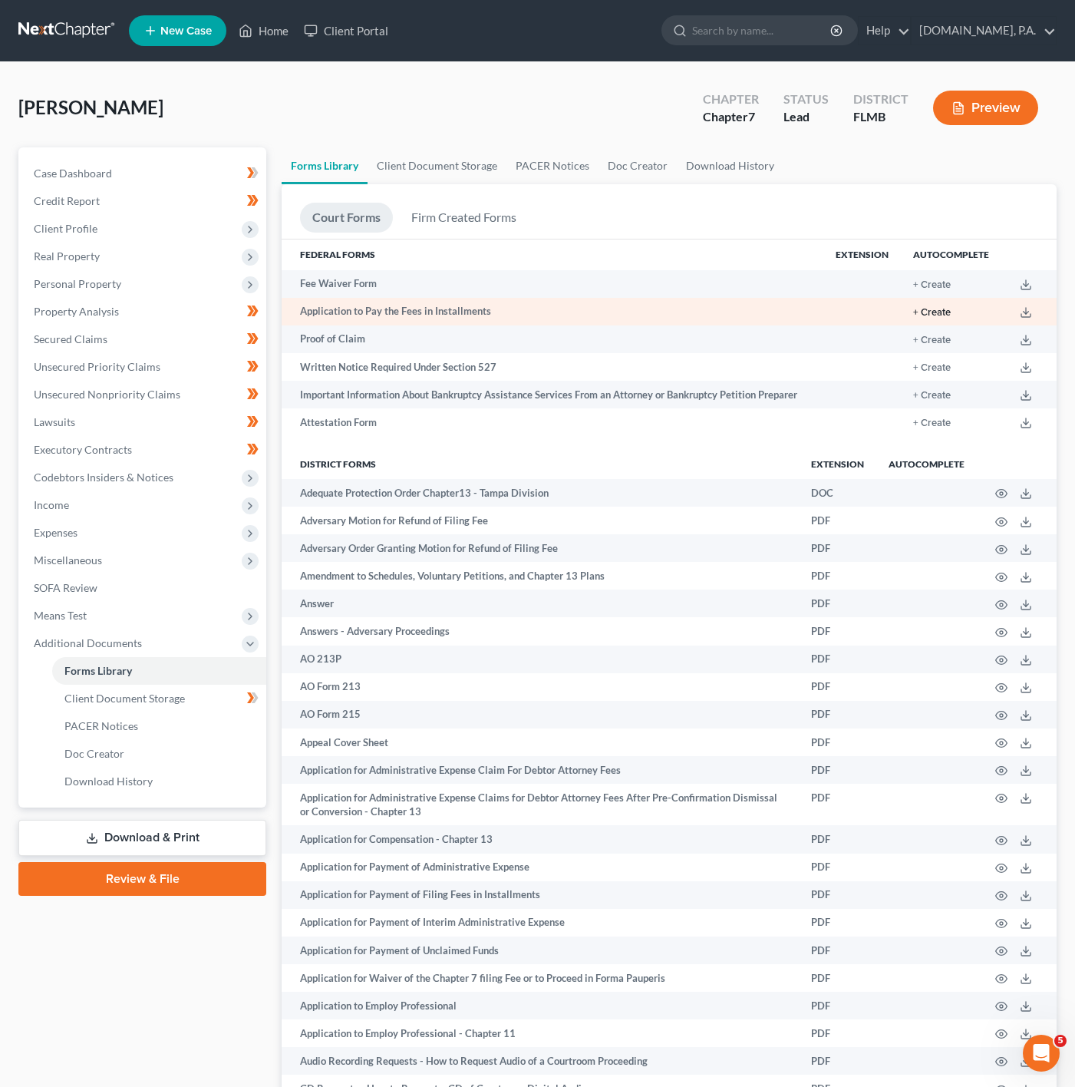
click at [940, 311] on button "+ Create" at bounding box center [933, 313] width 38 height 10
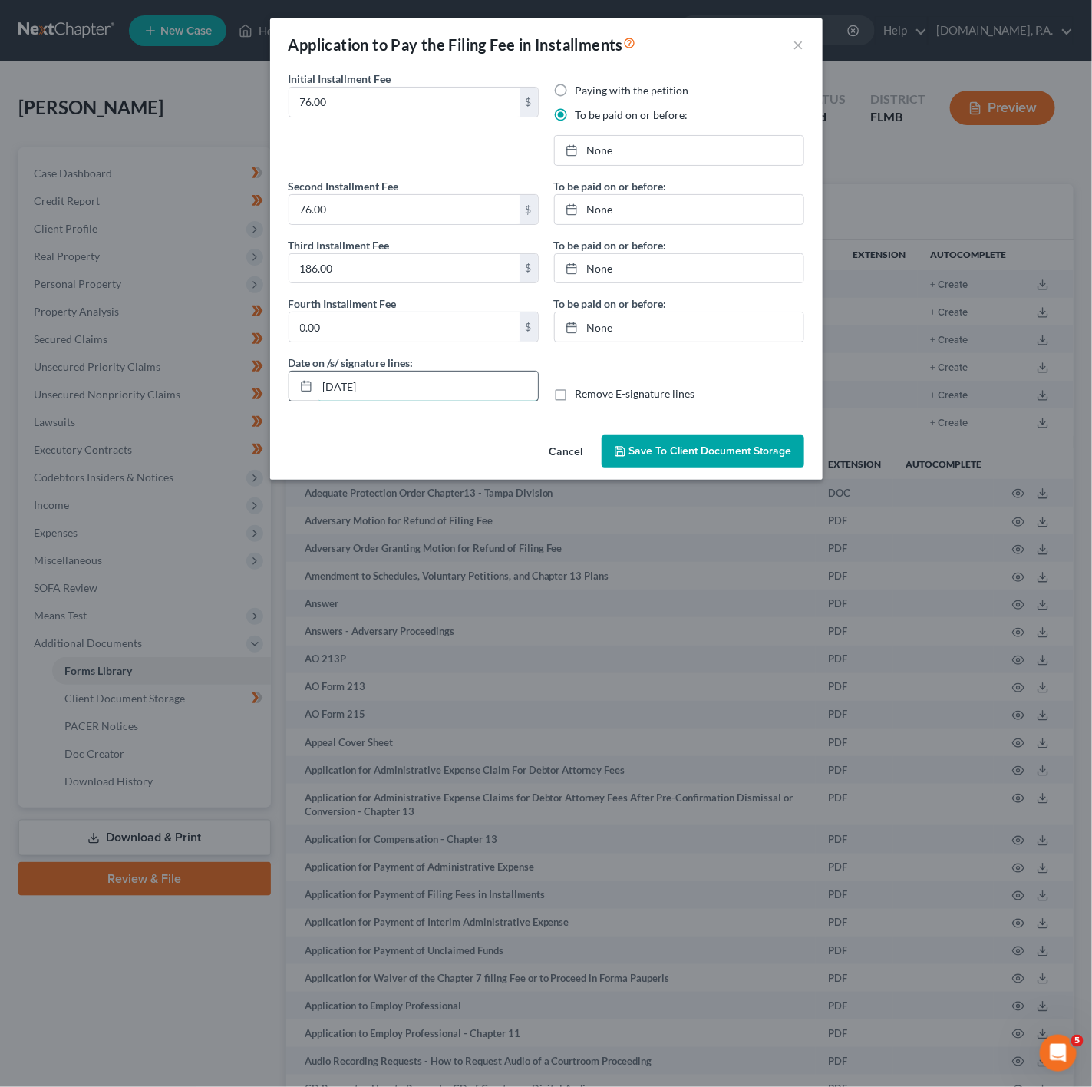
click at [389, 399] on input "[DATE]" at bounding box center [428, 386] width 220 height 29
type input "[DATE]"
click at [599, 150] on link "[DATE]" at bounding box center [679, 150] width 249 height 29
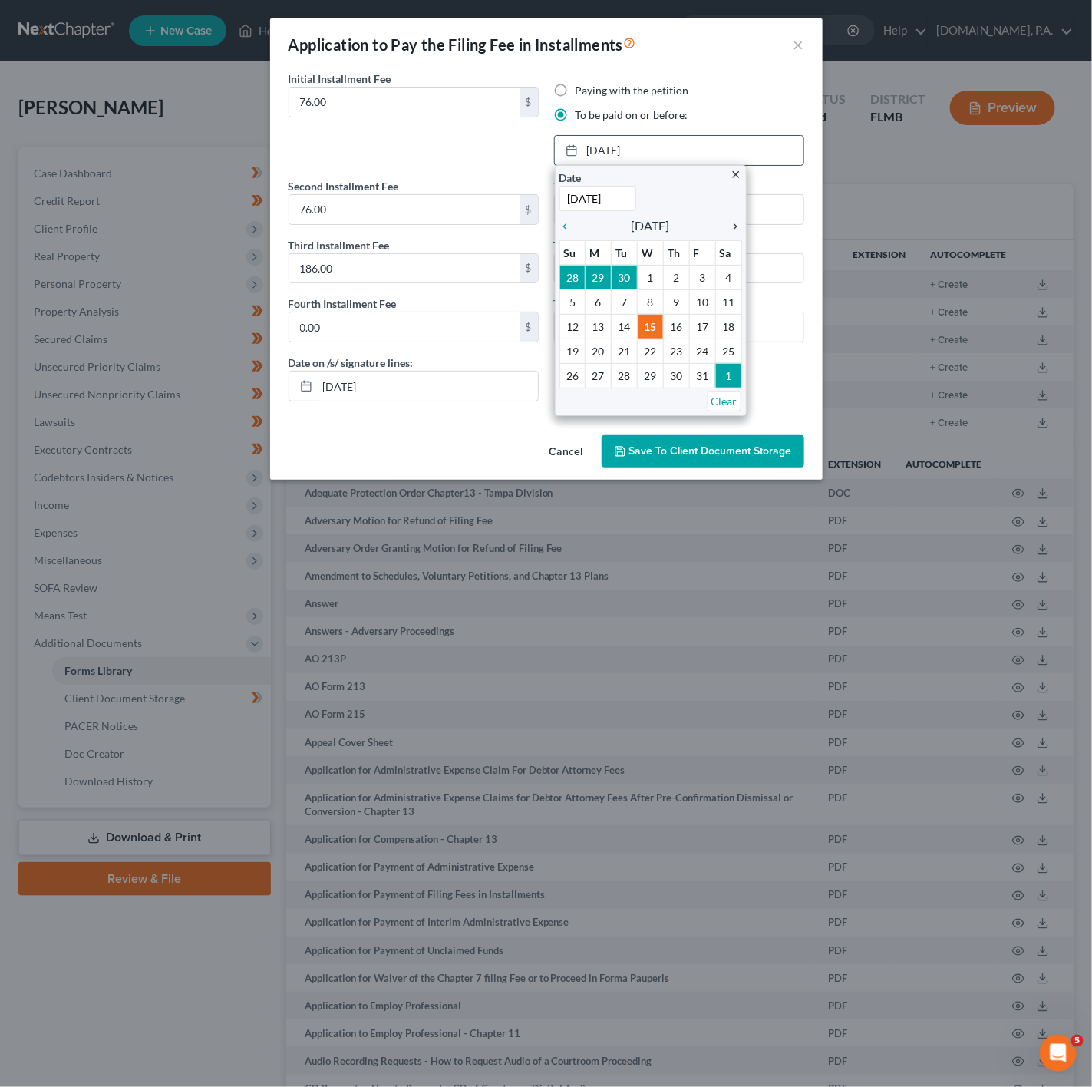
click at [737, 224] on icon "chevron_right" at bounding box center [732, 226] width 20 height 12
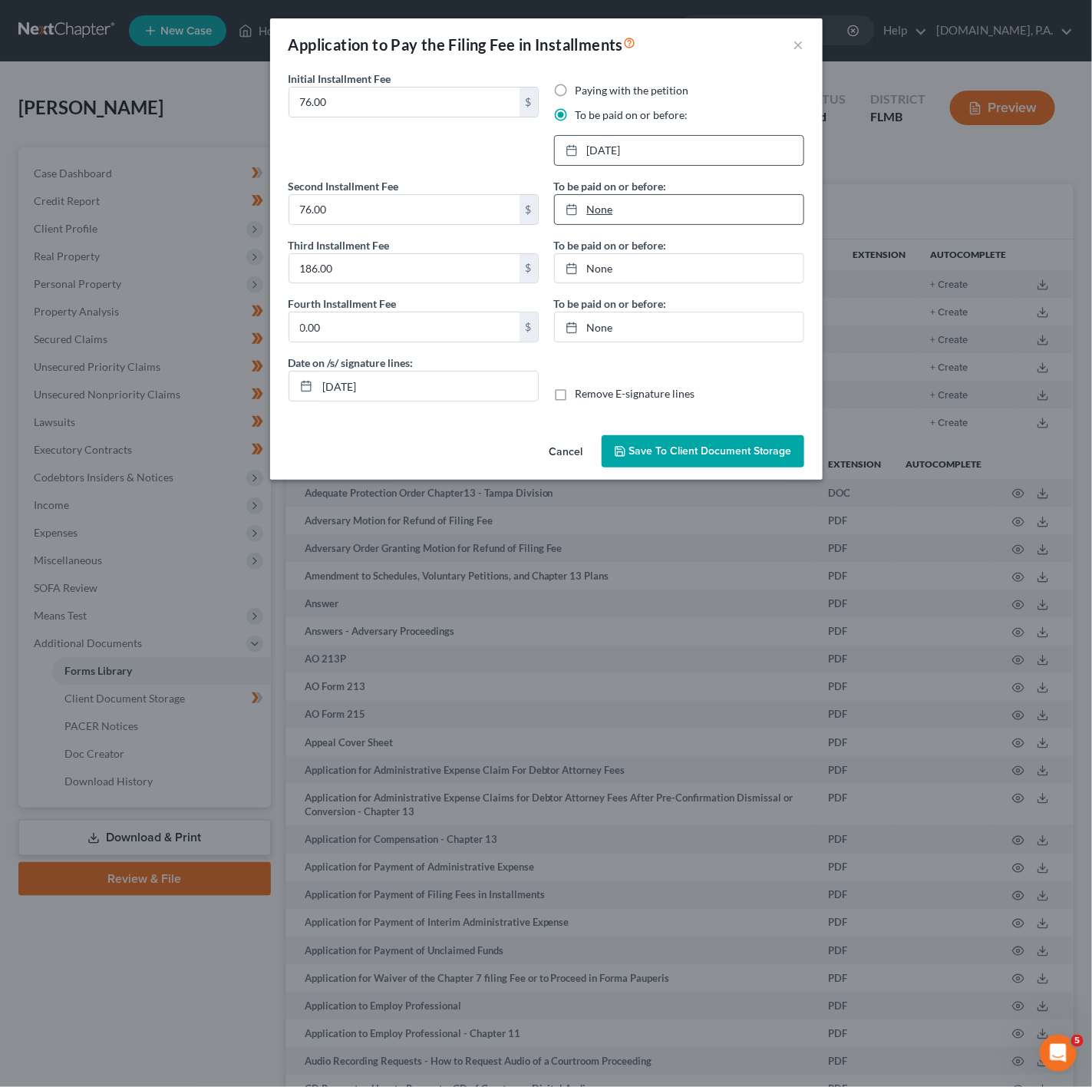
type input "[DATE]"
click at [616, 220] on link "[DATE]" at bounding box center [679, 209] width 249 height 29
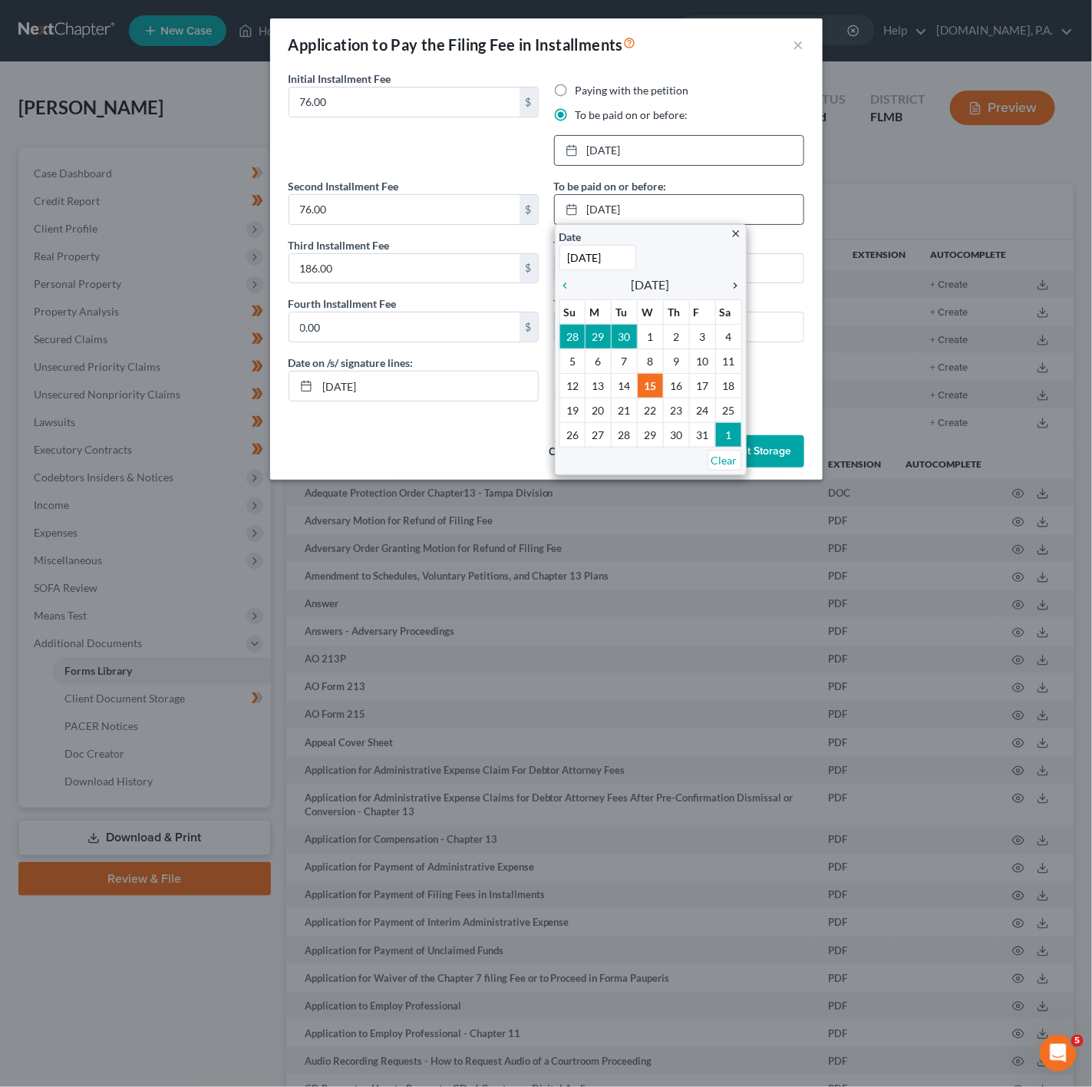
click at [735, 291] on icon "chevron_right" at bounding box center [732, 285] width 20 height 12
click at [737, 291] on icon "chevron_right" at bounding box center [732, 285] width 20 height 12
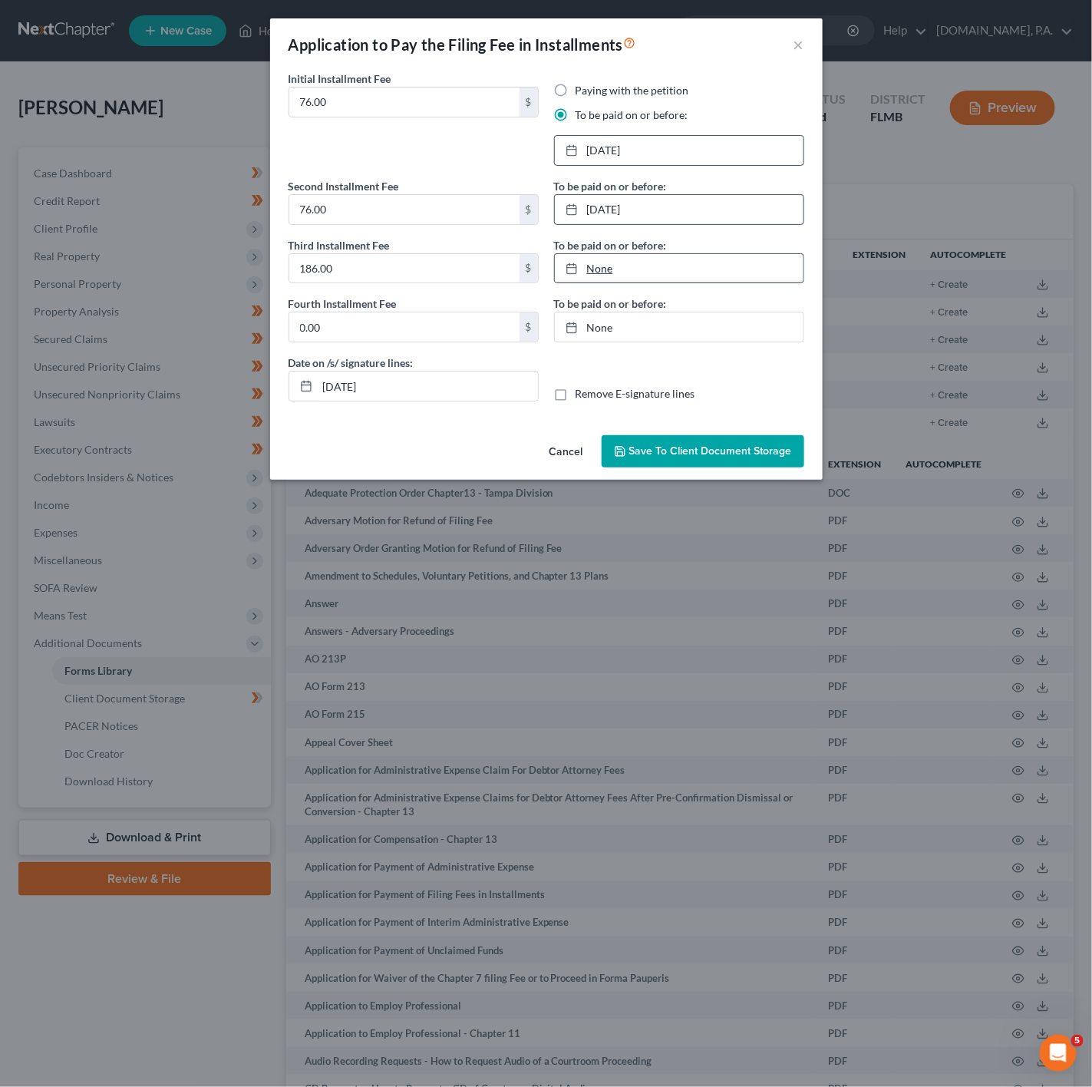
type input "[DATE]"
click at [615, 273] on link "None" at bounding box center [679, 268] width 249 height 29
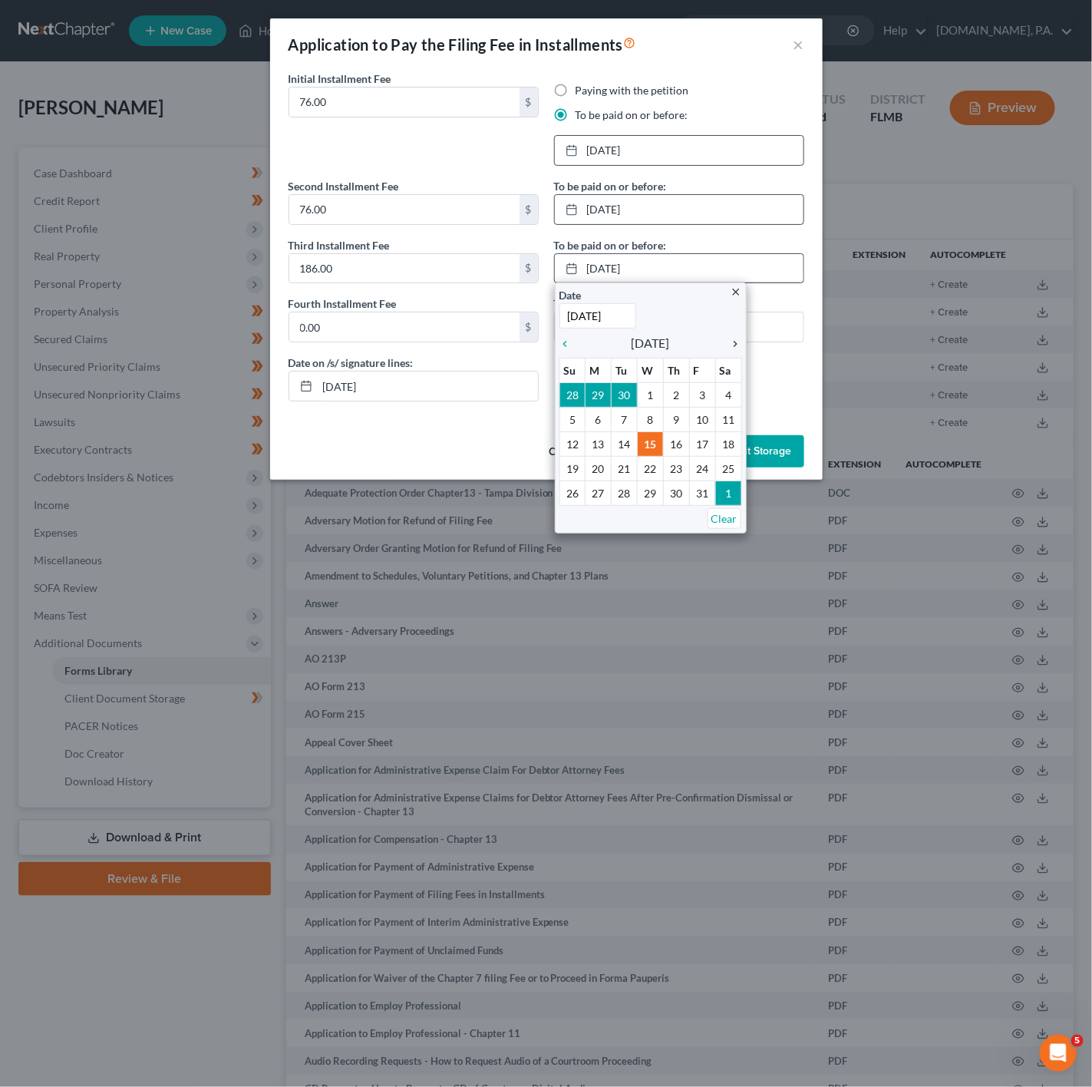
click at [735, 348] on icon "chevron_right" at bounding box center [732, 344] width 20 height 12
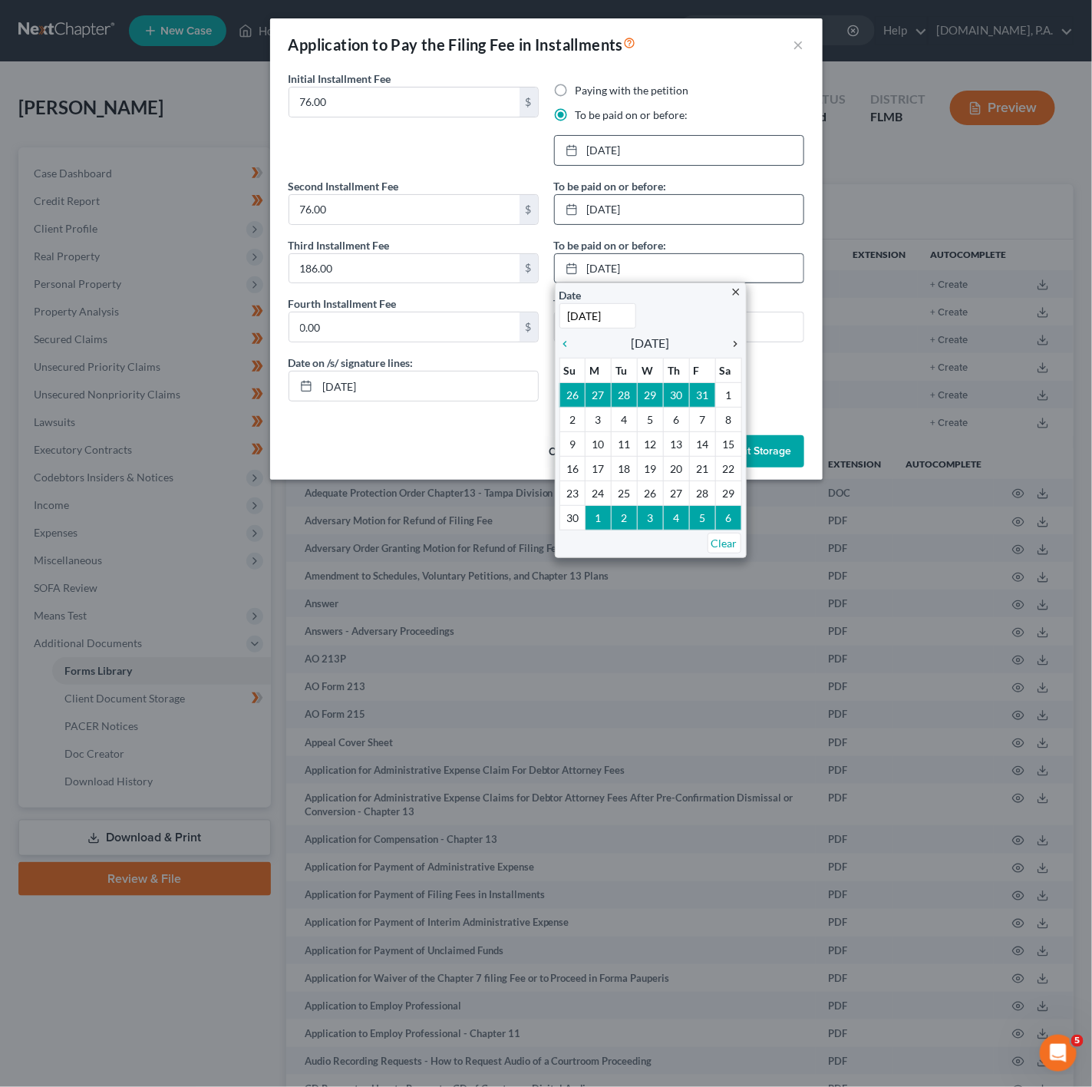
click at [735, 348] on icon "chevron_right" at bounding box center [732, 344] width 20 height 12
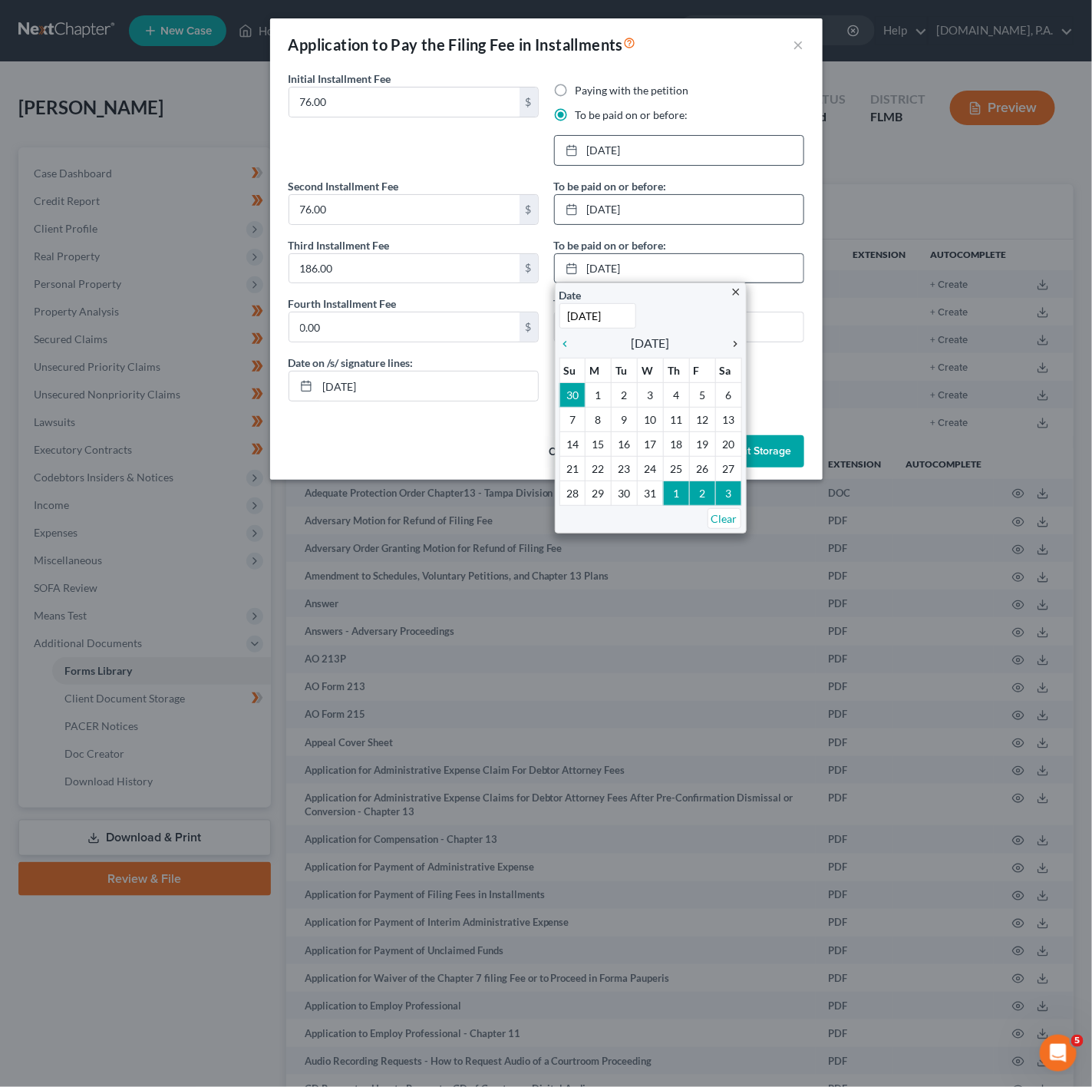
click at [735, 342] on icon "chevron_right" at bounding box center [732, 344] width 20 height 12
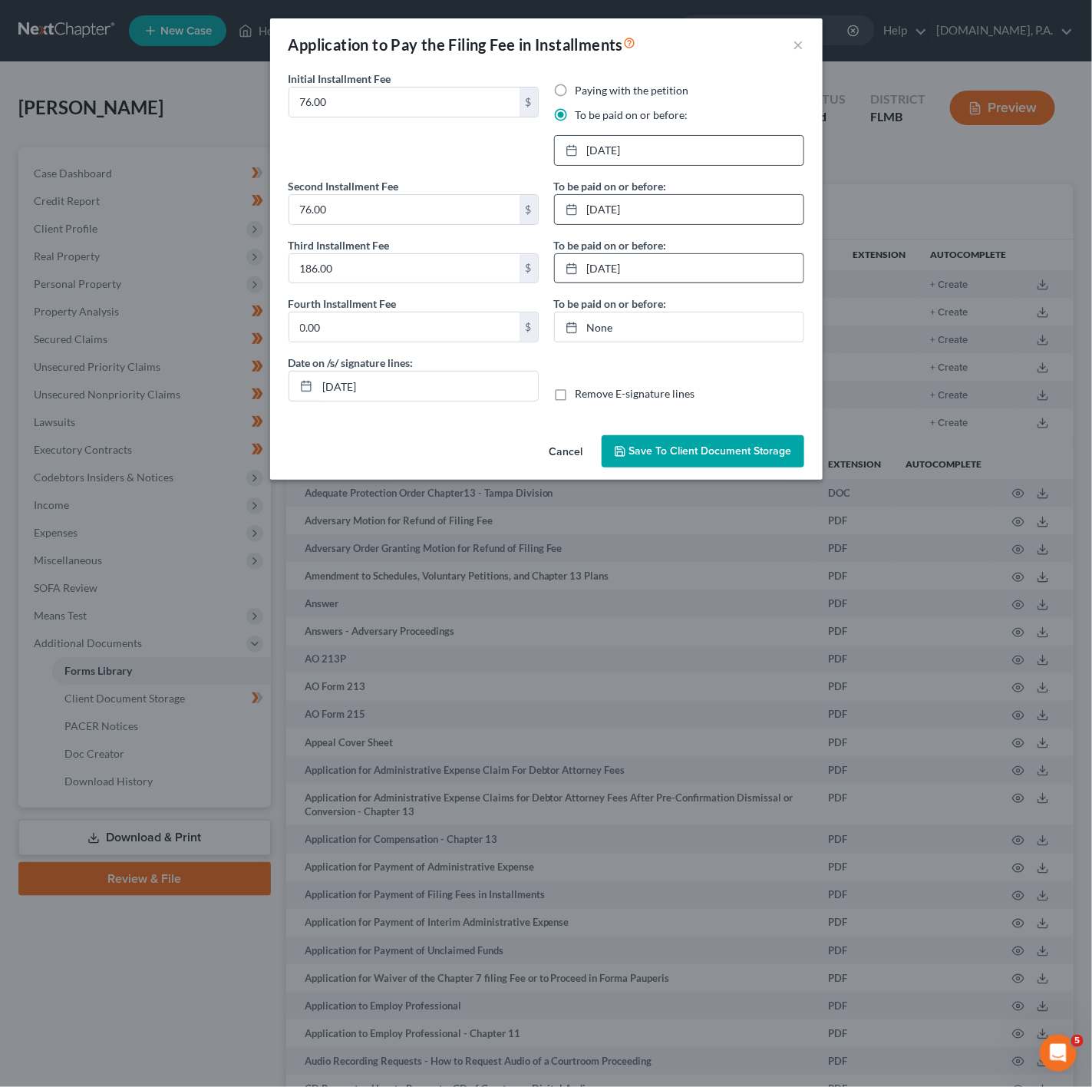
click at [705, 452] on span "Save to Client Document Storage" at bounding box center [710, 450] width 163 height 13
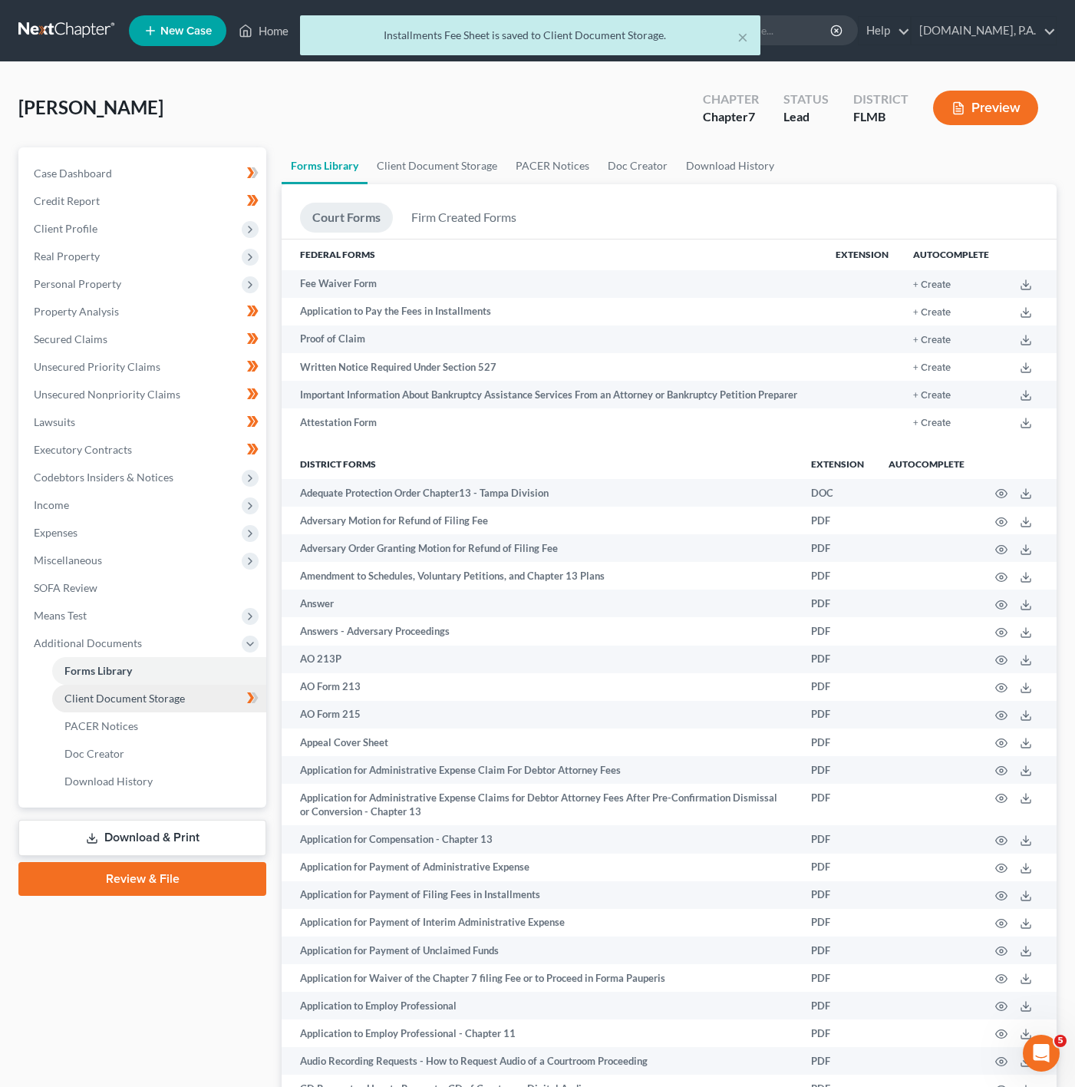
click at [164, 707] on link "Client Document Storage" at bounding box center [159, 699] width 214 height 28
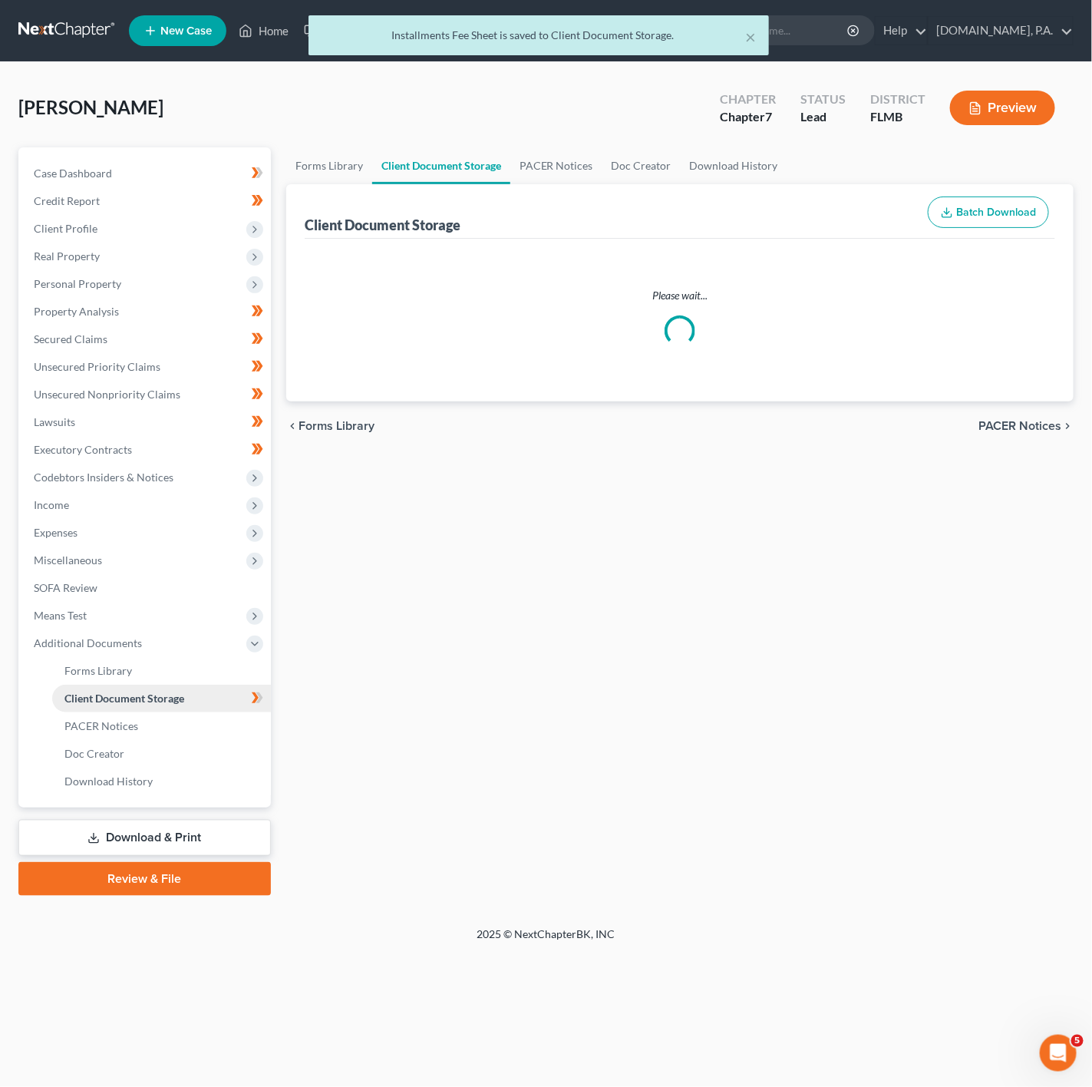
select select "9"
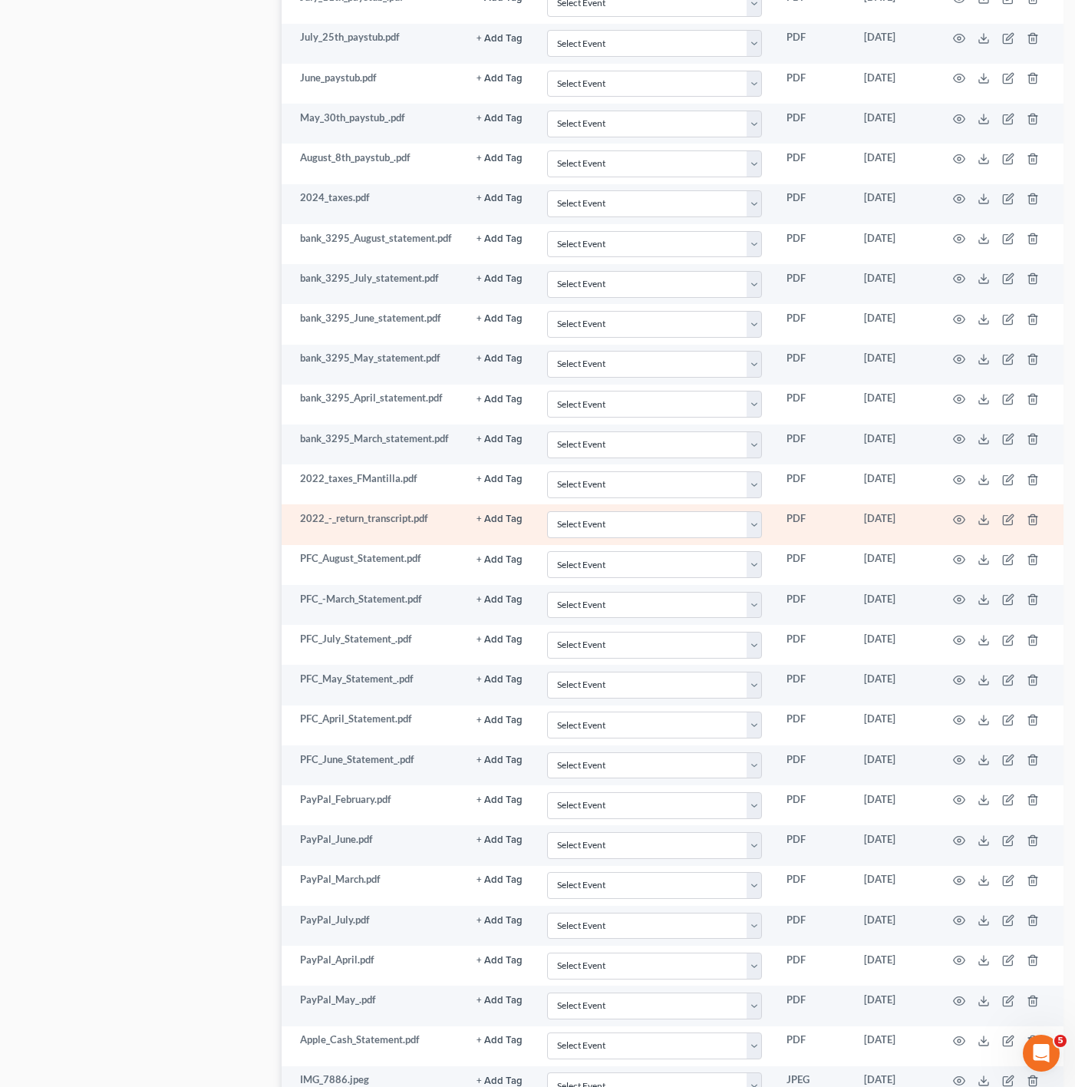
scroll to position [1870, 0]
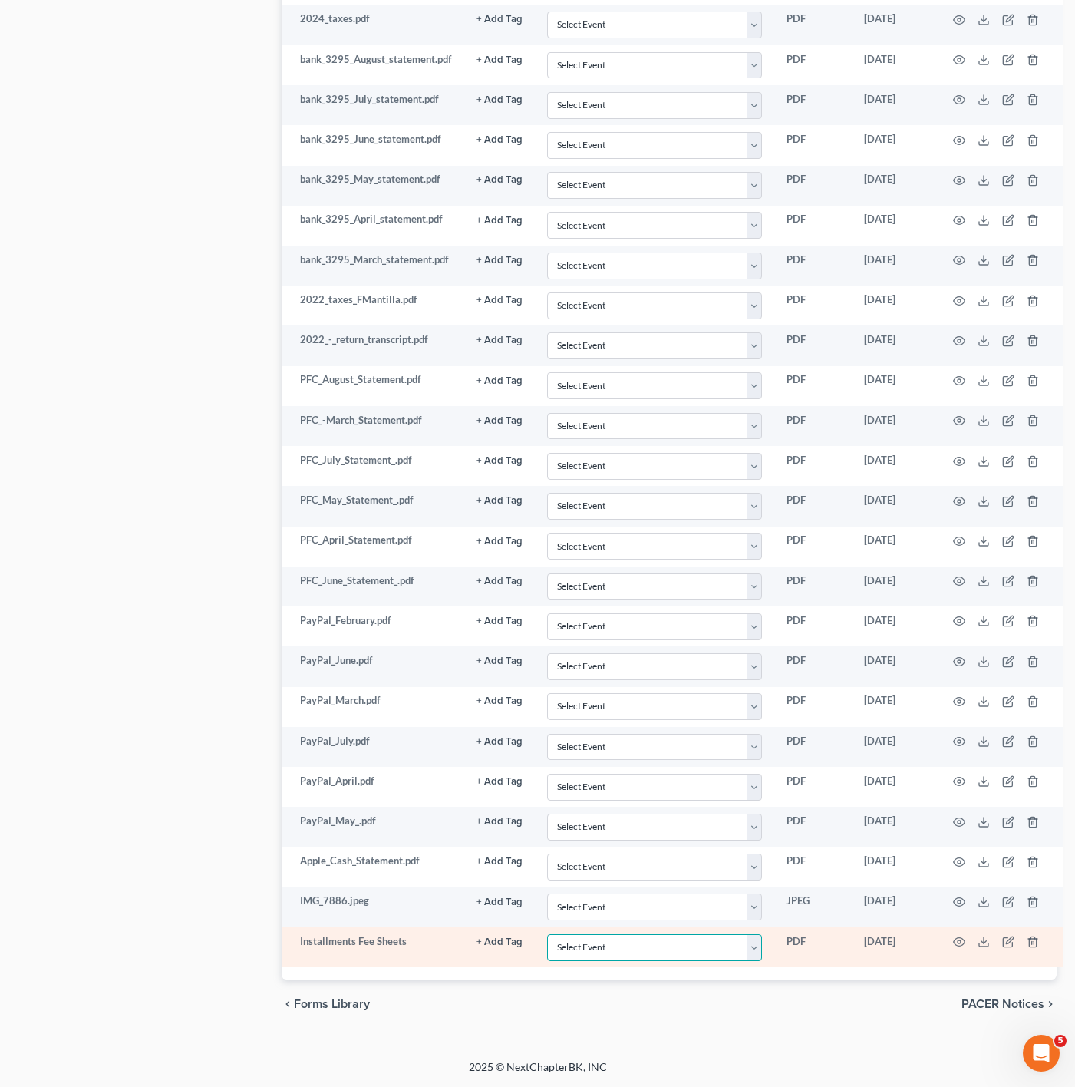
click at [696, 936] on select "Select Event 20 Largest Unsecured Creditors Amended Chapter 13 Plan Amended Cre…" at bounding box center [654, 947] width 215 height 27
select select "4"
click at [547, 934] on select "Select Event 20 Largest Unsecured Creditors Amended Chapter 13 Plan Amended Cre…" at bounding box center [654, 947] width 215 height 27
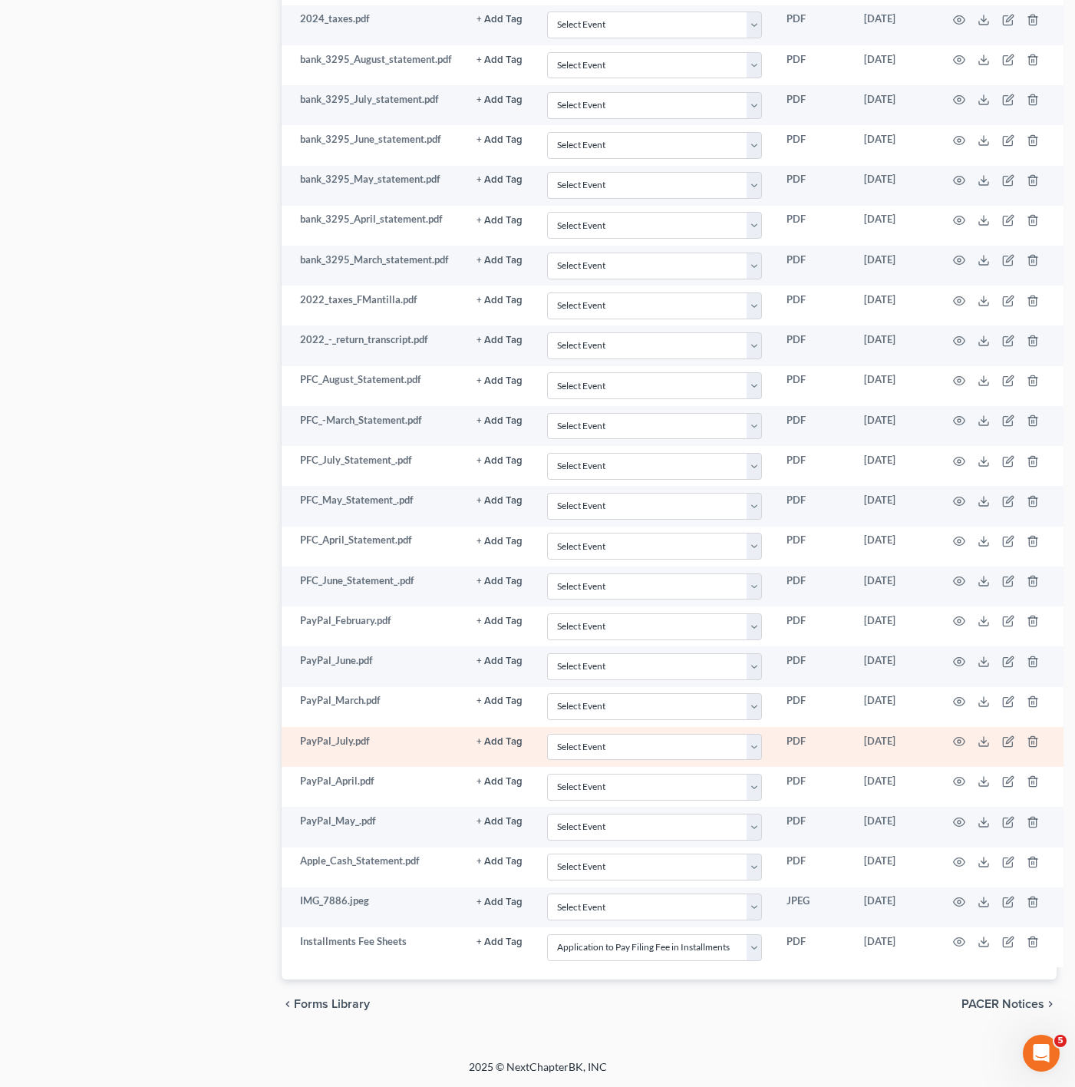
drag, startPoint x: 578, startPoint y: 1000, endPoint x: 401, endPoint y: 731, distance: 322.1
click at [578, 1000] on div "chevron_left Forms Library PACER Notices chevron_right" at bounding box center [669, 1004] width 775 height 49
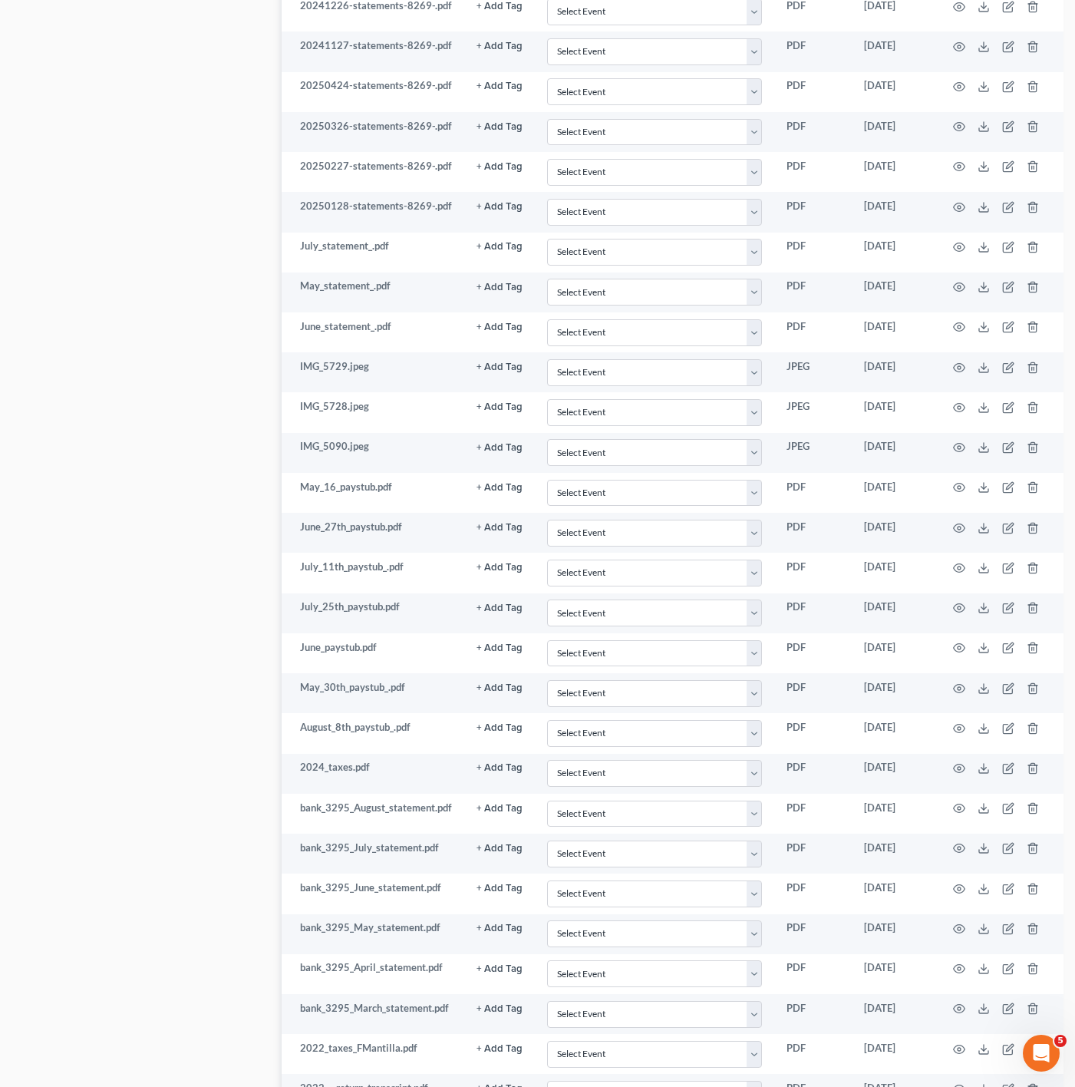
scroll to position [603, 0]
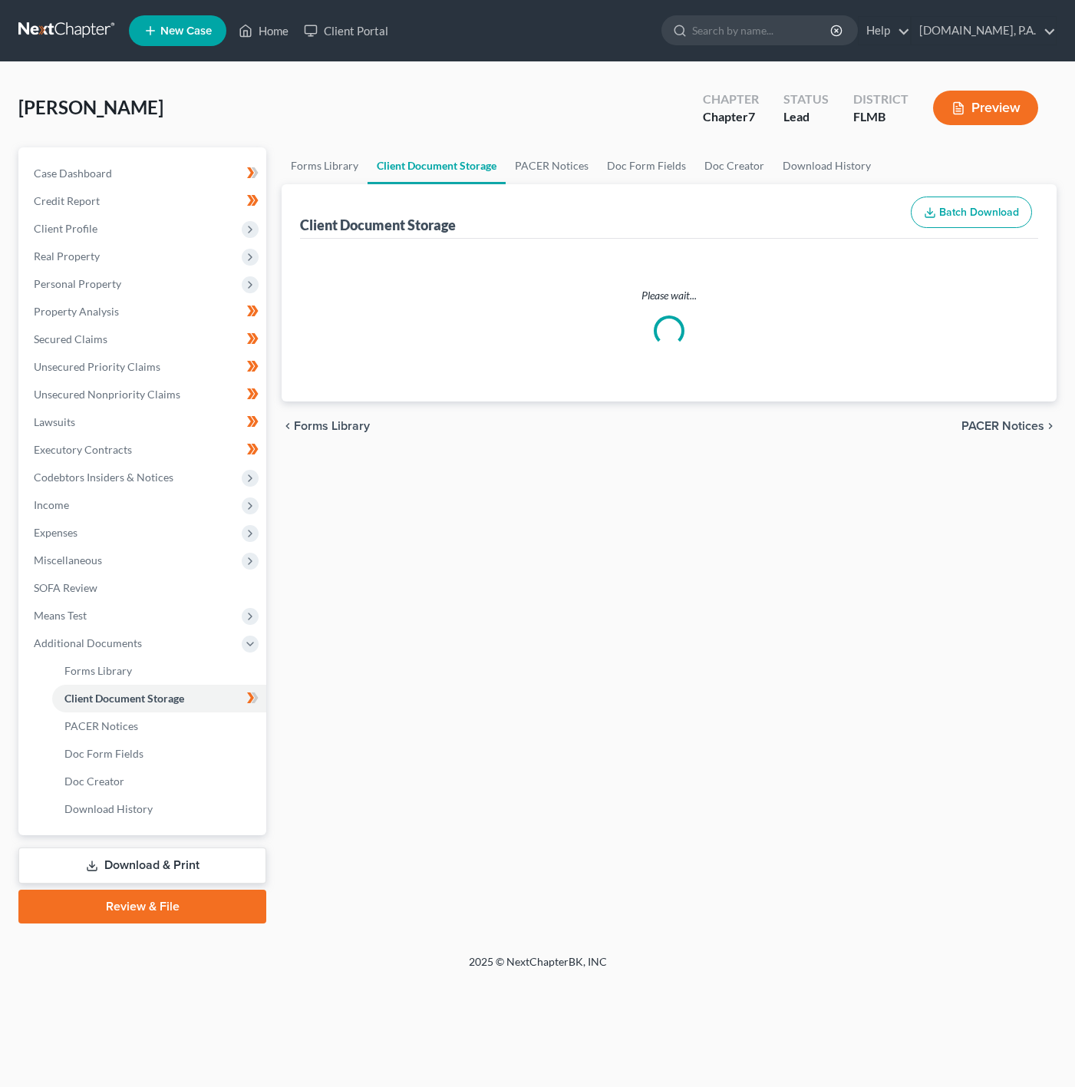
scroll to position [603, 0]
select select "9"
select select "4"
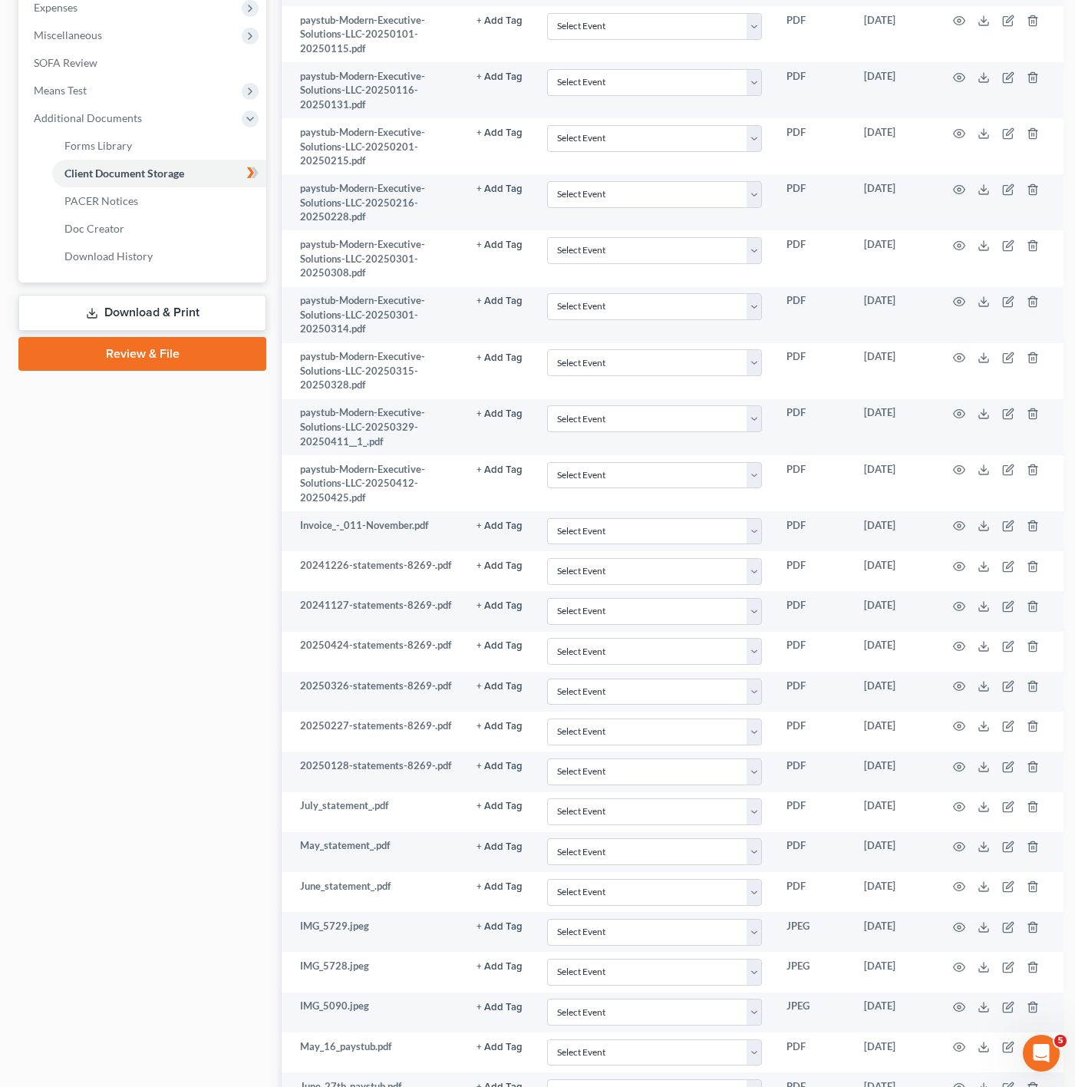
scroll to position [488, 0]
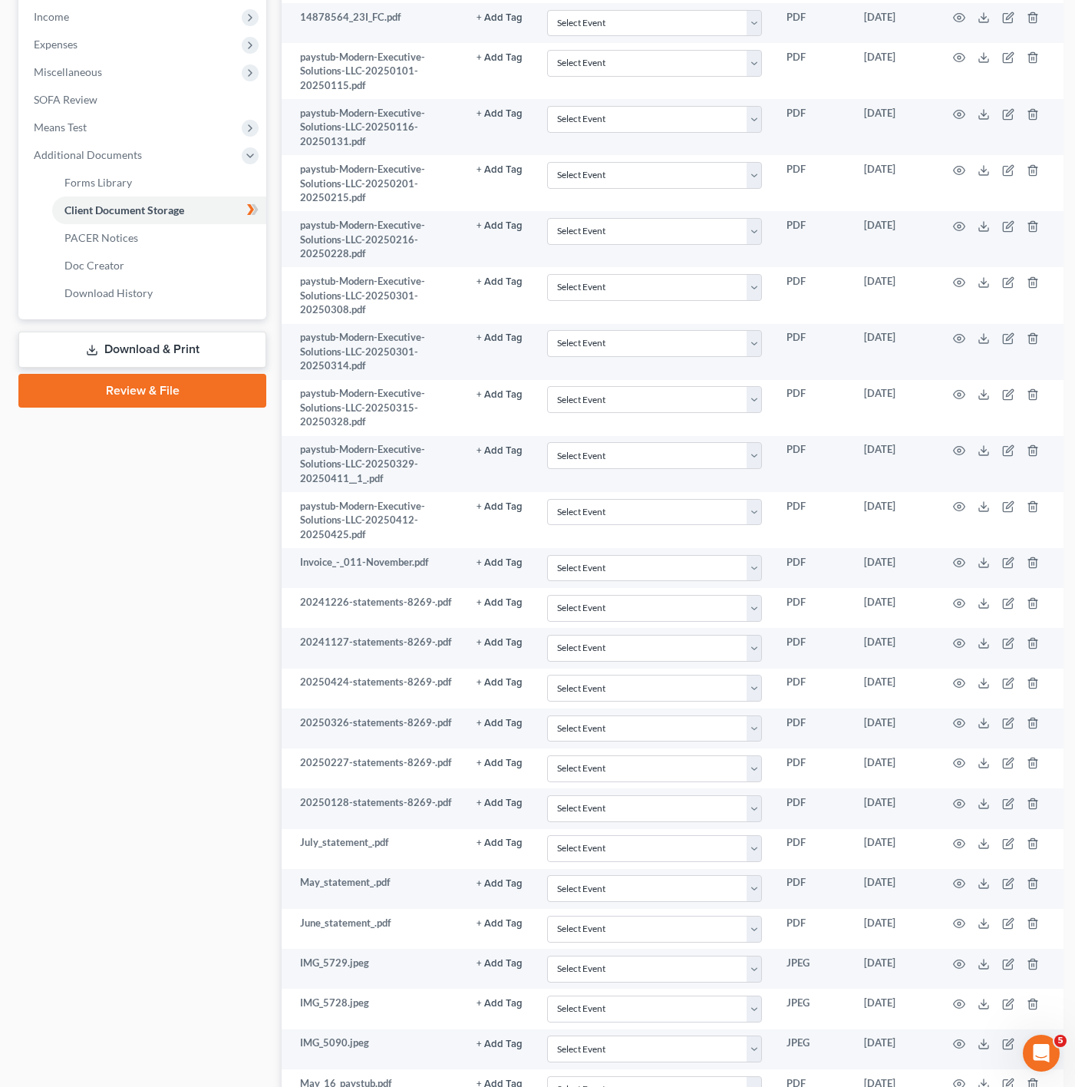
click at [173, 353] on link "Download & Print" at bounding box center [142, 350] width 248 height 36
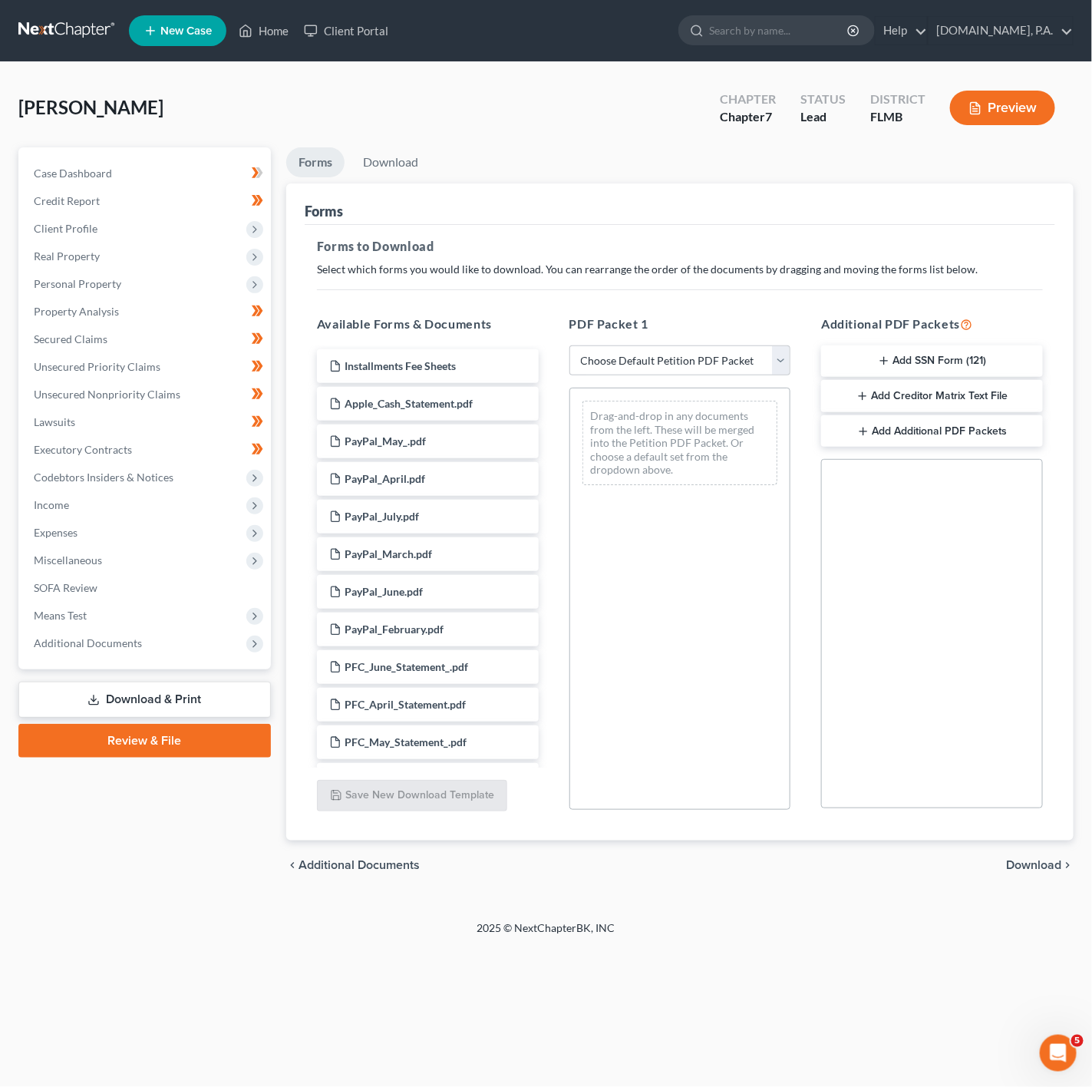
click at [669, 343] on div "PDF Packet 1 Choose Default Petition PDF Packet Complete Bankruptcy Petition (a…" at bounding box center [680, 562] width 253 height 520
click at [682, 382] on div "PDF Packet 1 Choose Default Petition PDF Packet Complete Bankruptcy Petition (a…" at bounding box center [680, 562] width 253 height 520
click at [686, 369] on select "Choose Default Petition PDF Packet Complete Bankruptcy Petition (all forms and …" at bounding box center [681, 360] width 222 height 31
select select "0"
click at [570, 345] on select "Choose Default Petition PDF Packet Complete Bankruptcy Petition (all forms and …" at bounding box center [681, 360] width 222 height 31
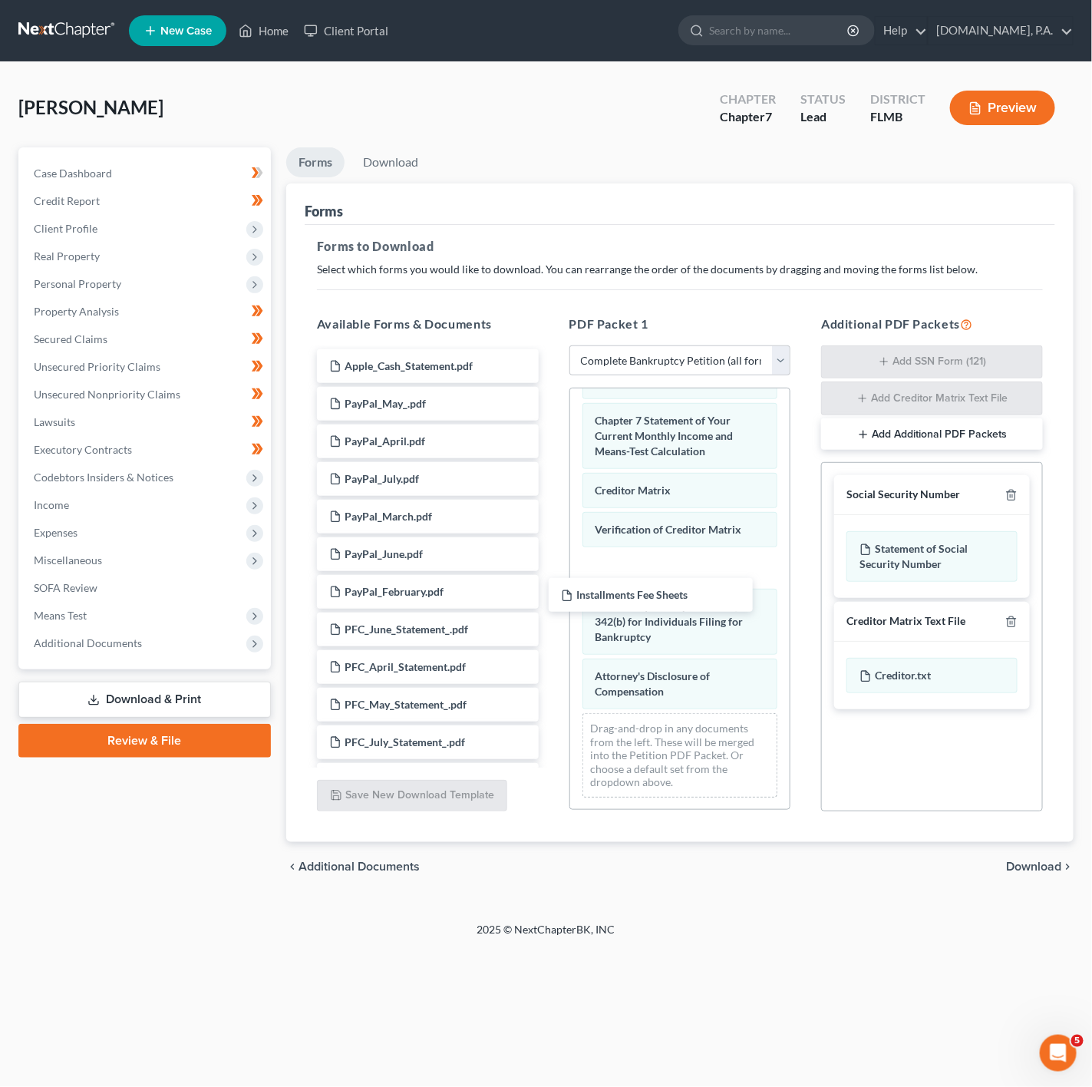
drag, startPoint x: 448, startPoint y: 383, endPoint x: 679, endPoint y: 611, distance: 325.2
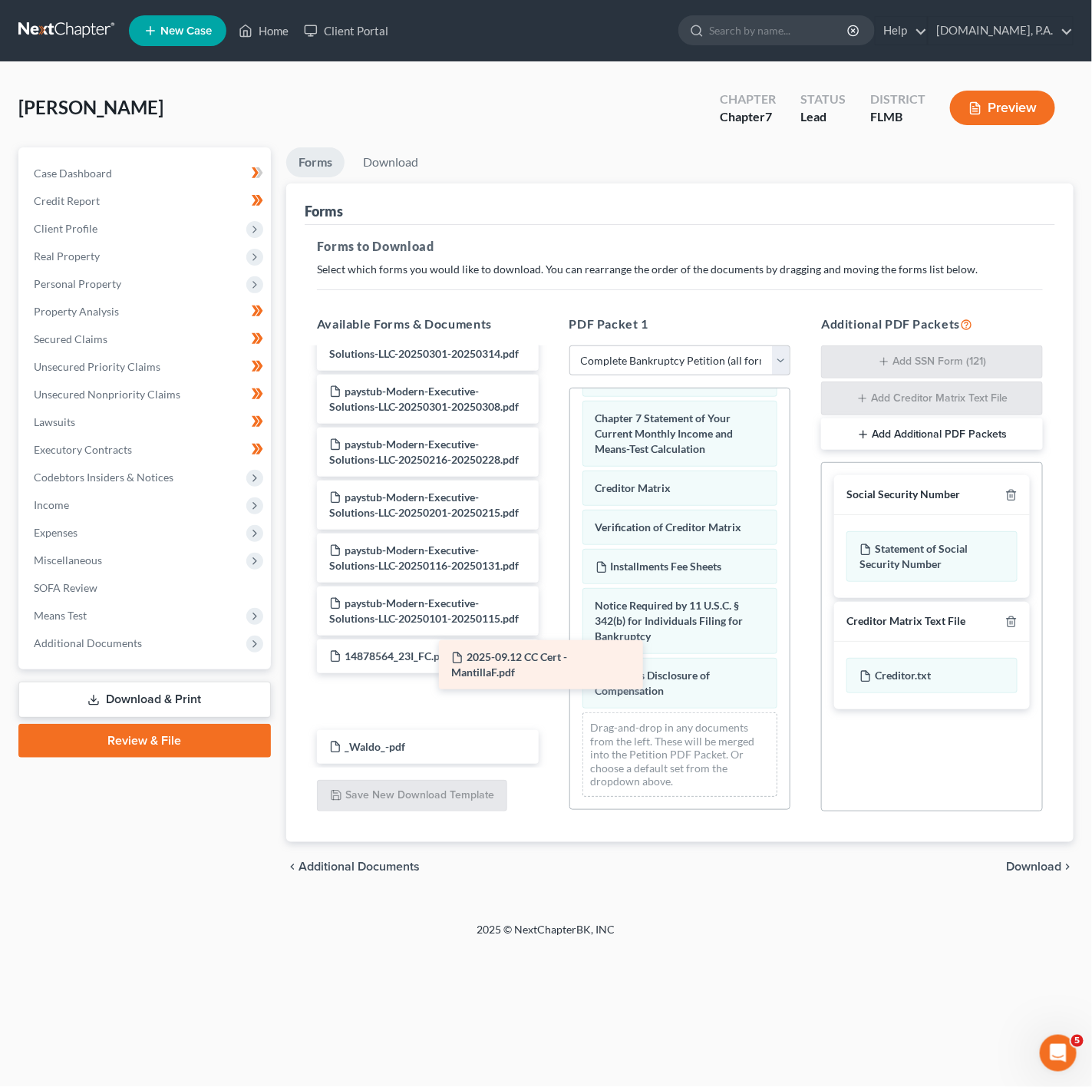
scroll to position [1736, 0]
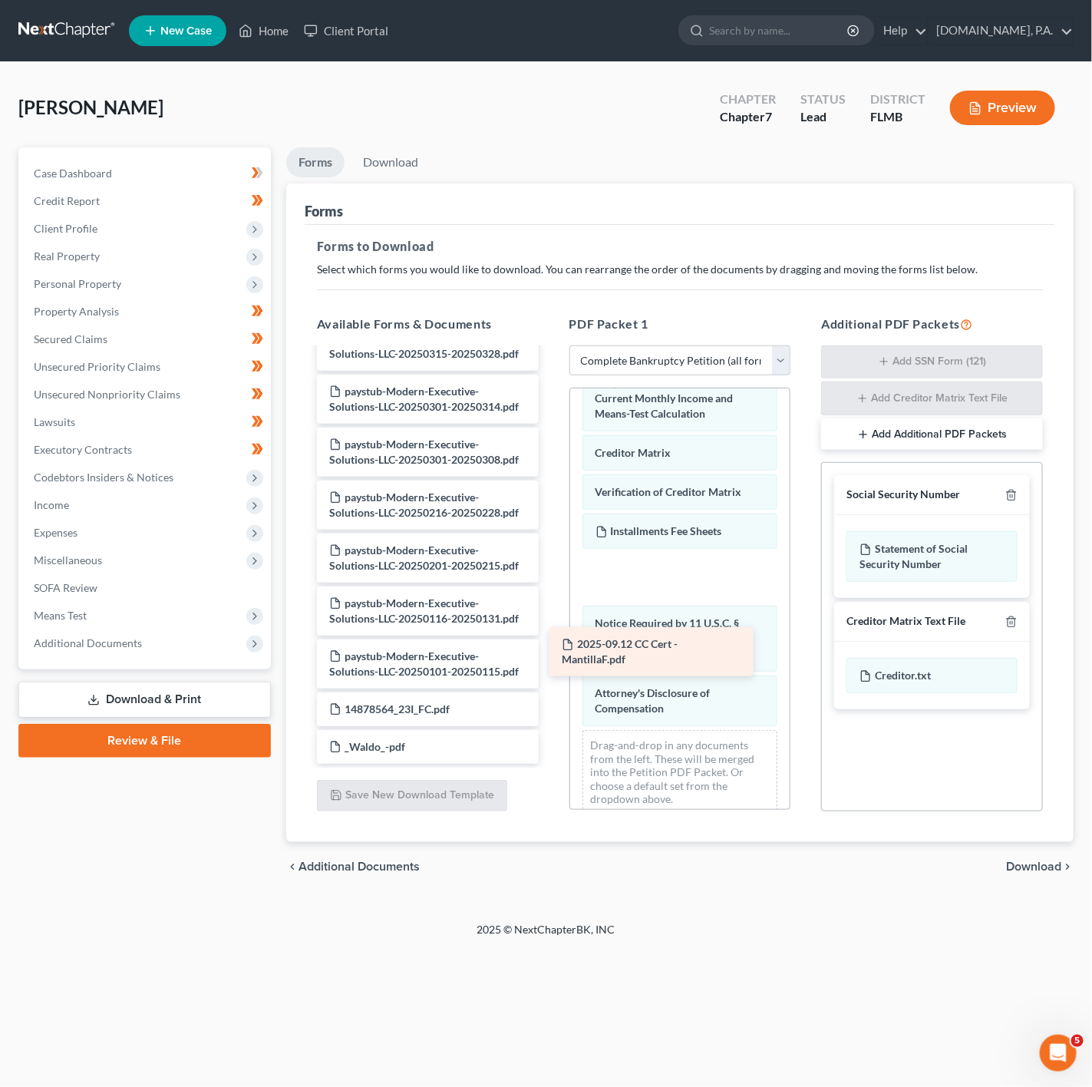
drag, startPoint x: 415, startPoint y: 696, endPoint x: 647, endPoint y: 646, distance: 238.1
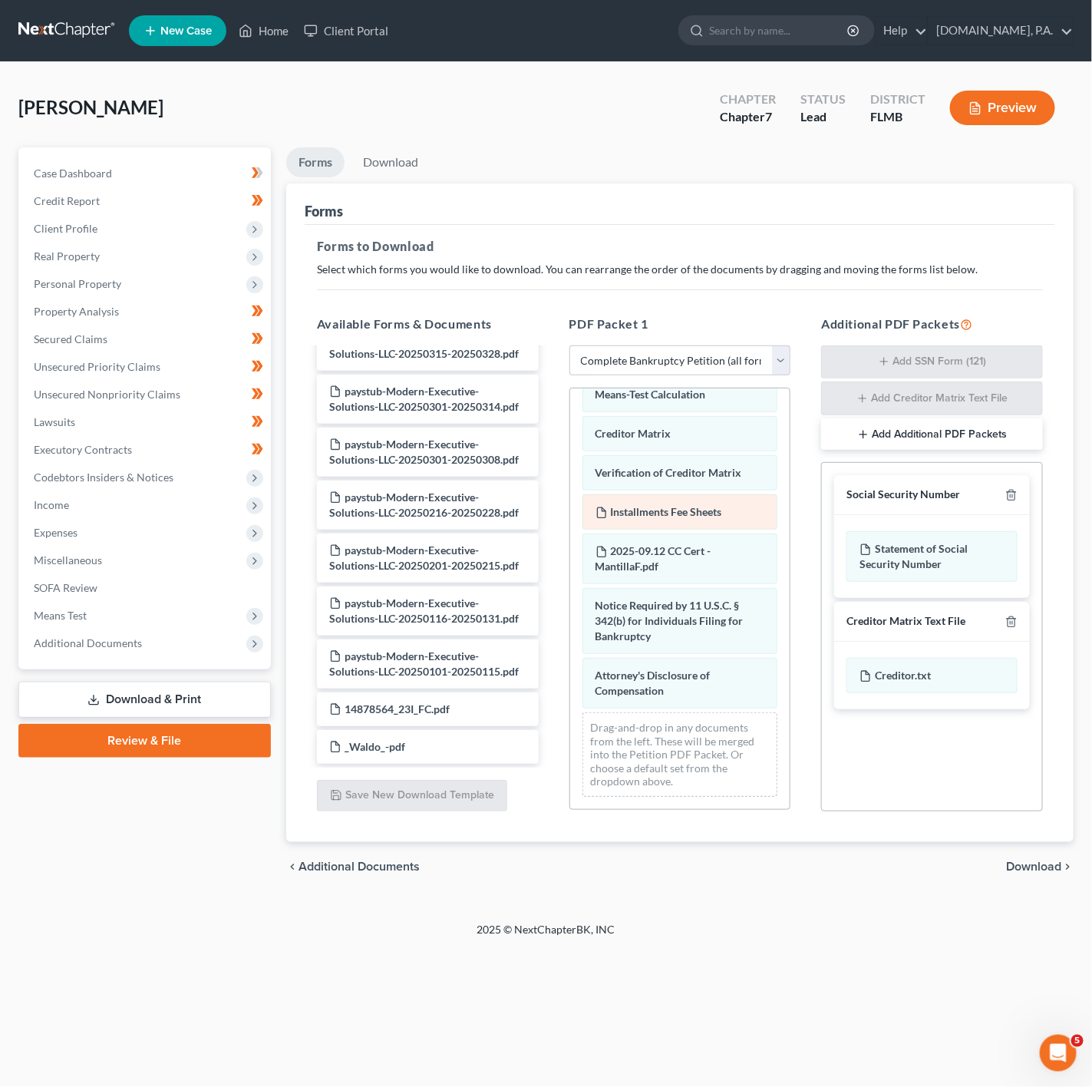
scroll to position [793, 0]
click at [1049, 864] on span "Download" at bounding box center [1033, 867] width 55 height 12
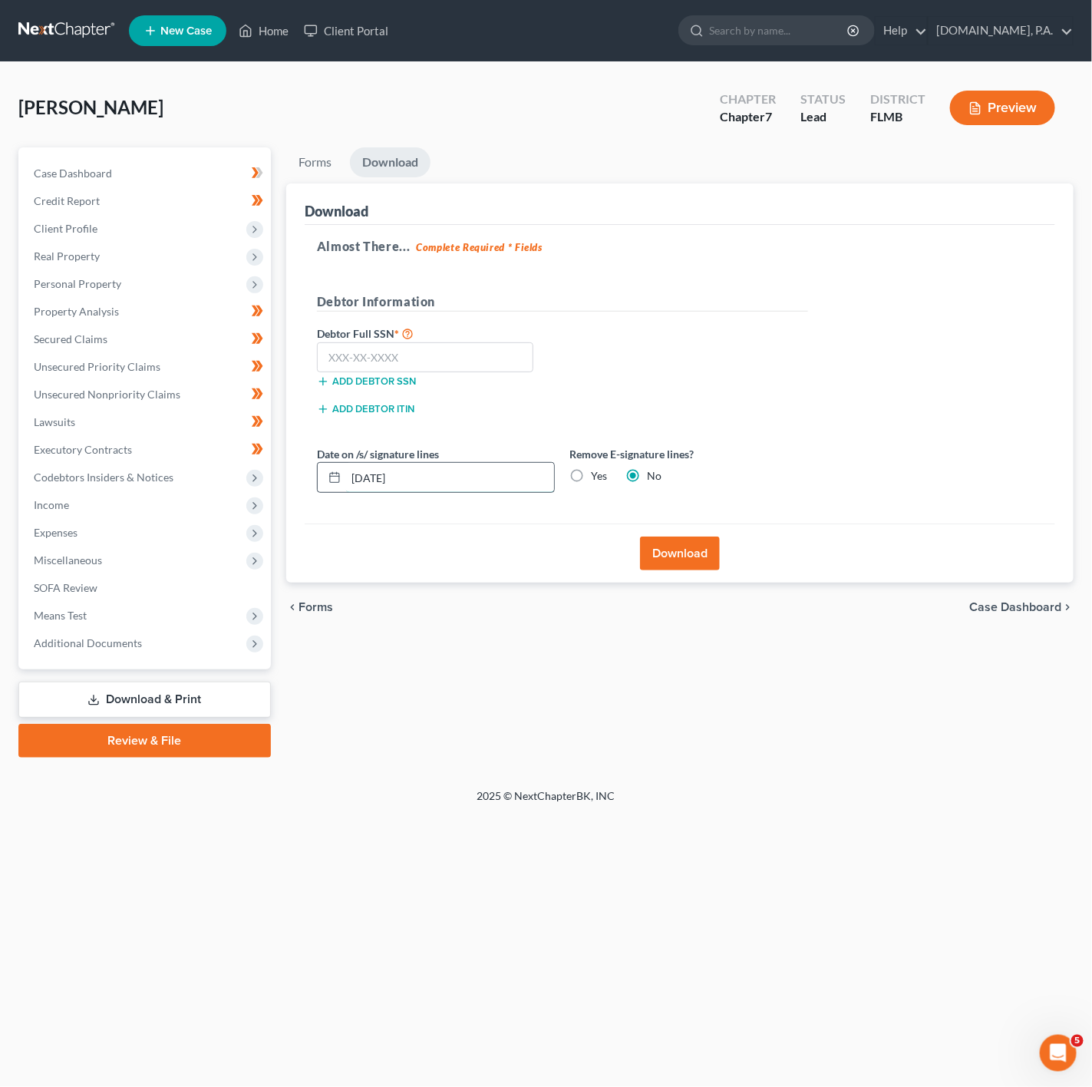
click at [442, 482] on input "[DATE]" at bounding box center [450, 477] width 208 height 29
type input "[DATE]"
click at [638, 762] on div "Petition Navigation Case Dashboard Payments Invoices Payments Payments Credit R…" at bounding box center [546, 458] width 1056 height 623
click at [459, 369] on input "text" at bounding box center [425, 357] width 217 height 31
type input "148-78-5649"
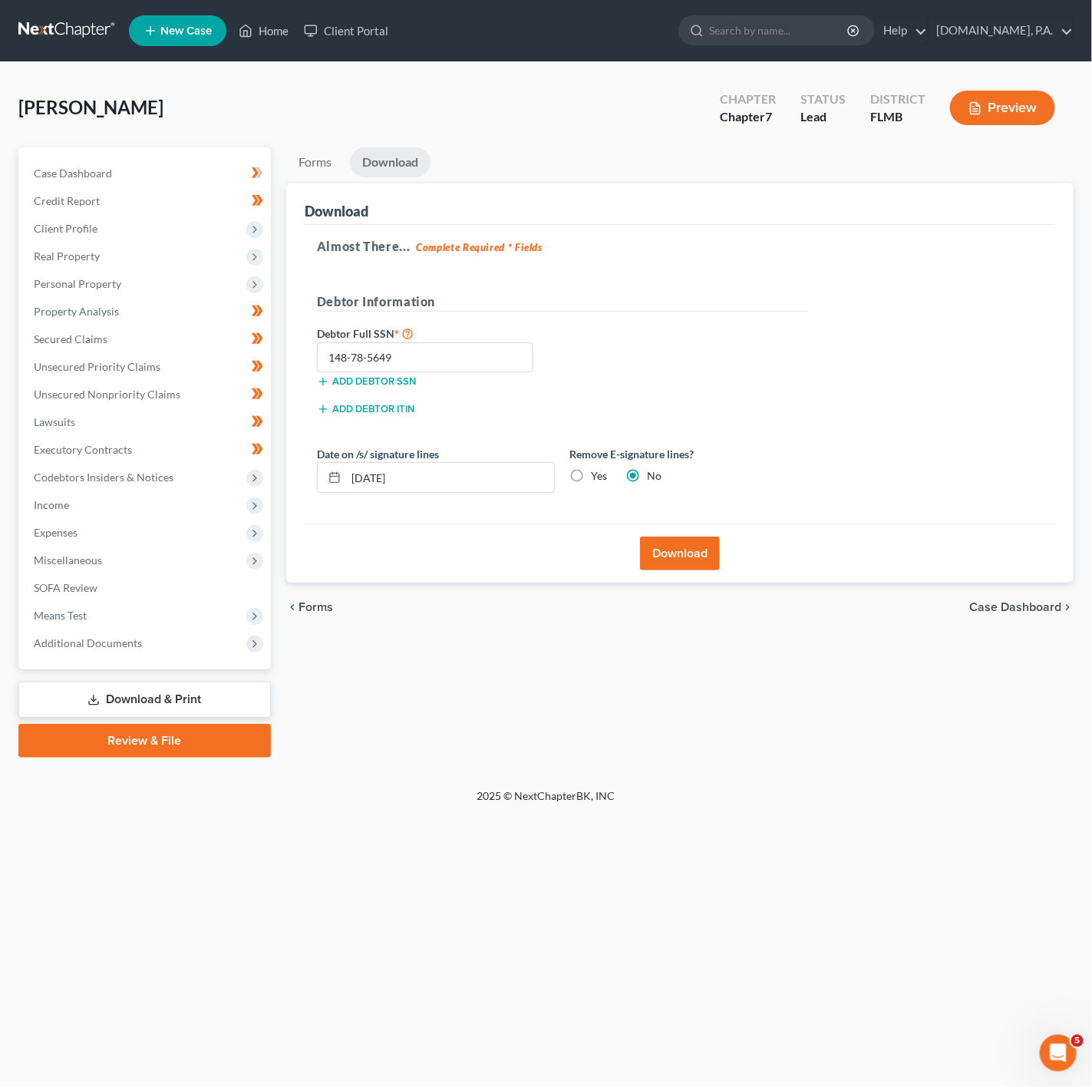
click at [687, 562] on button "Download" at bounding box center [680, 554] width 80 height 34
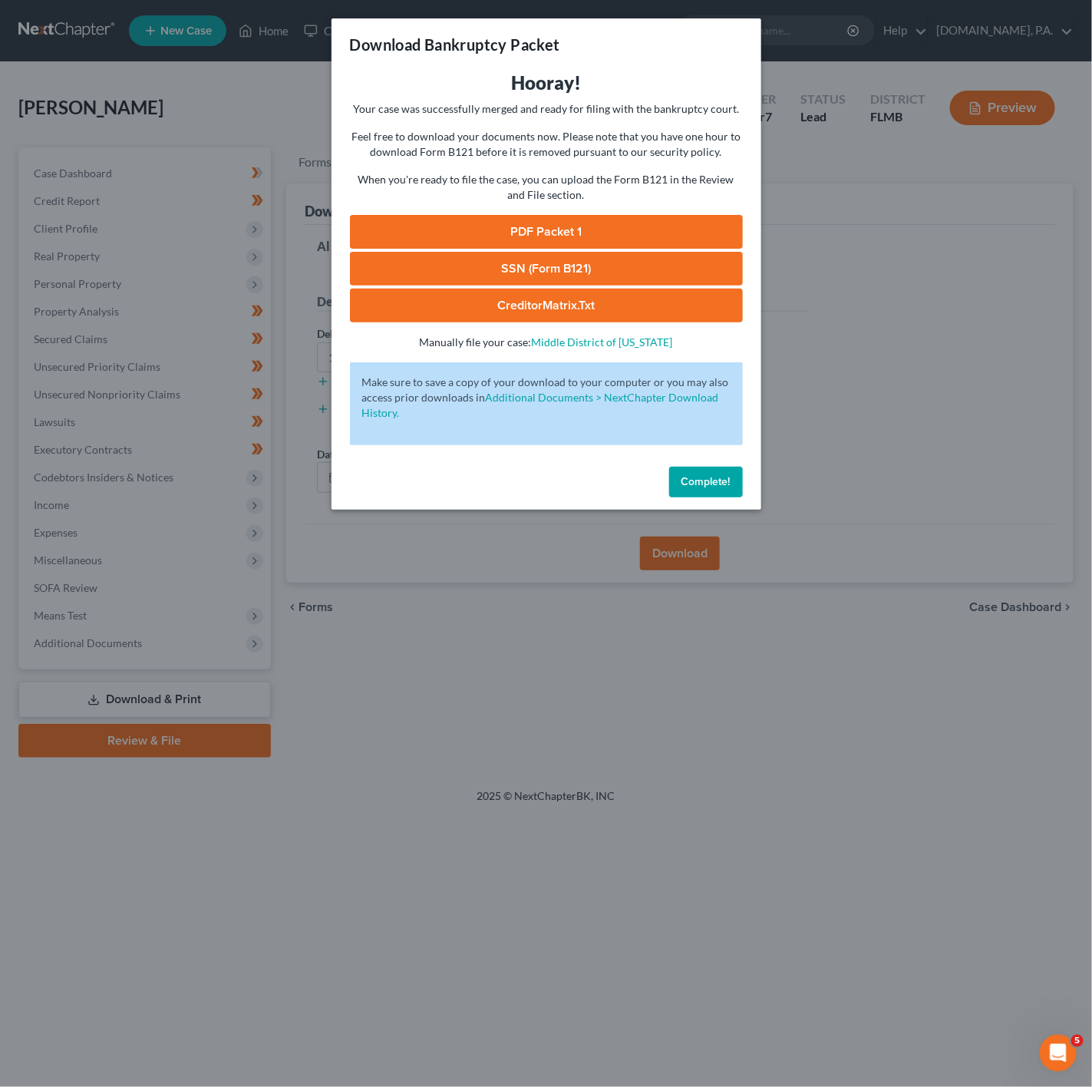
click at [588, 226] on link "PDF Packet 1" at bounding box center [546, 232] width 393 height 34
click at [523, 263] on link "SSN (Form B121)" at bounding box center [546, 269] width 393 height 34
click at [866, 463] on div "Download Bankruptcy Packet Hooray! Your case was successfully merged and ready …" at bounding box center [546, 543] width 1092 height 1087
